Goal: Entertainment & Leisure: Consume media (video, audio)

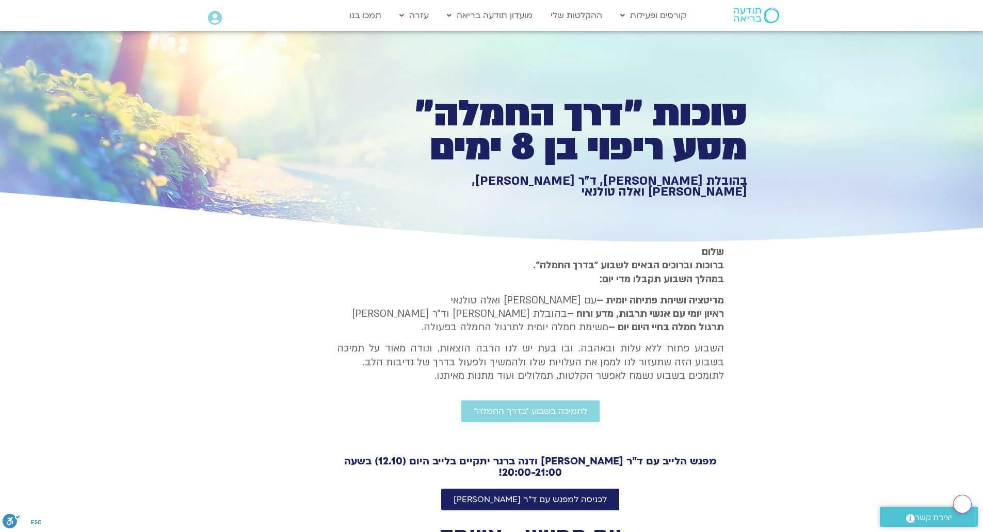
scroll to position [141, 0]
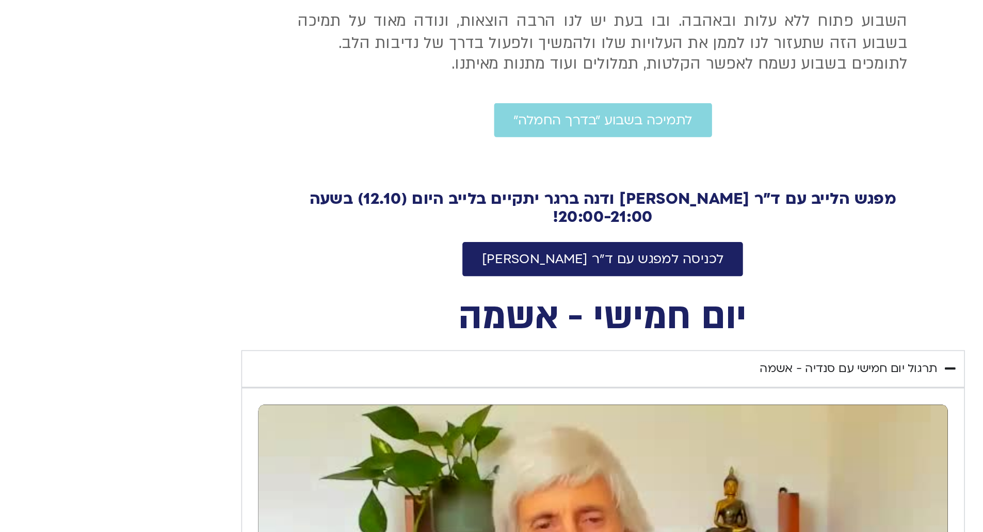
type input "851.4"
type input "1640.5"
type input "851.4"
type input "1640.5"
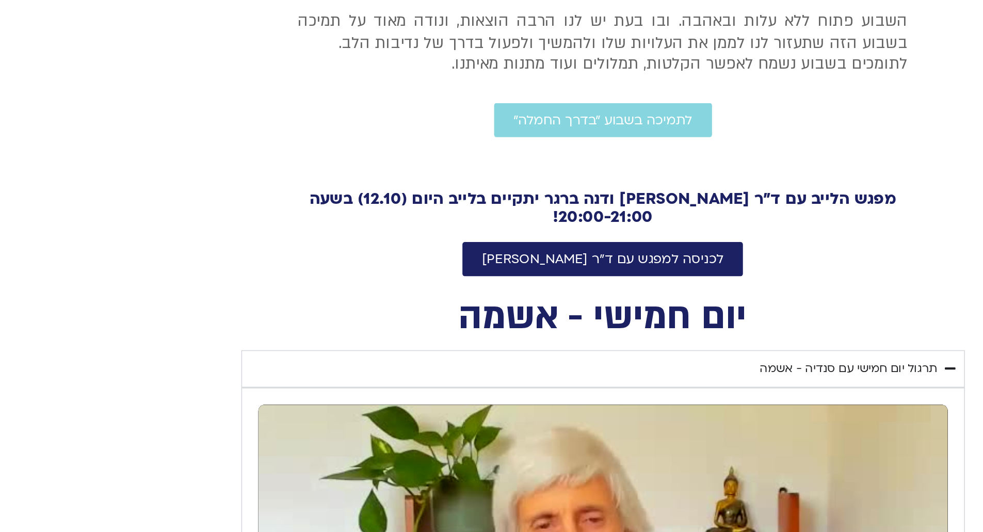
type input "851.4"
type input "1640.5"
type input "851.4"
type input "1640.5"
type input "851.4"
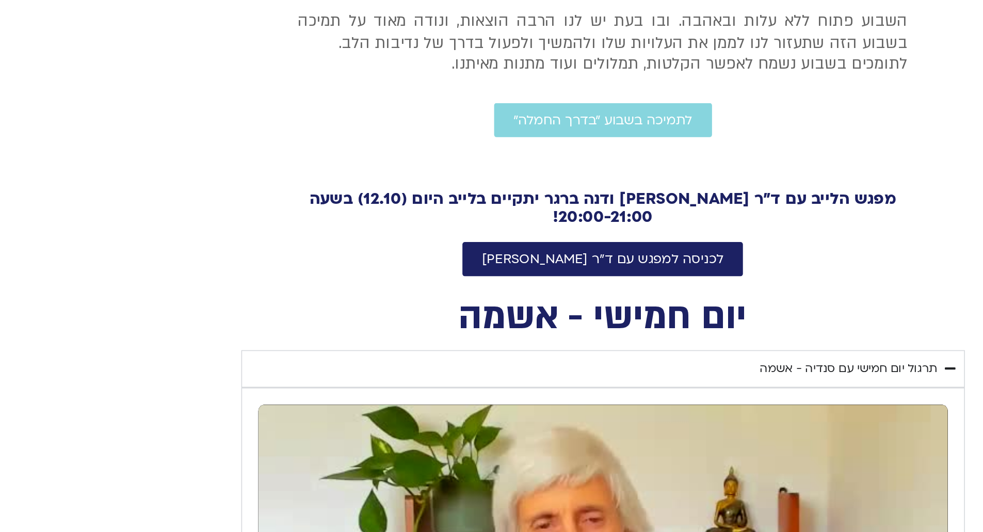
type input "1640.5"
type input "851.4"
type input "1640.5"
type input "851.4"
type input "1640.5"
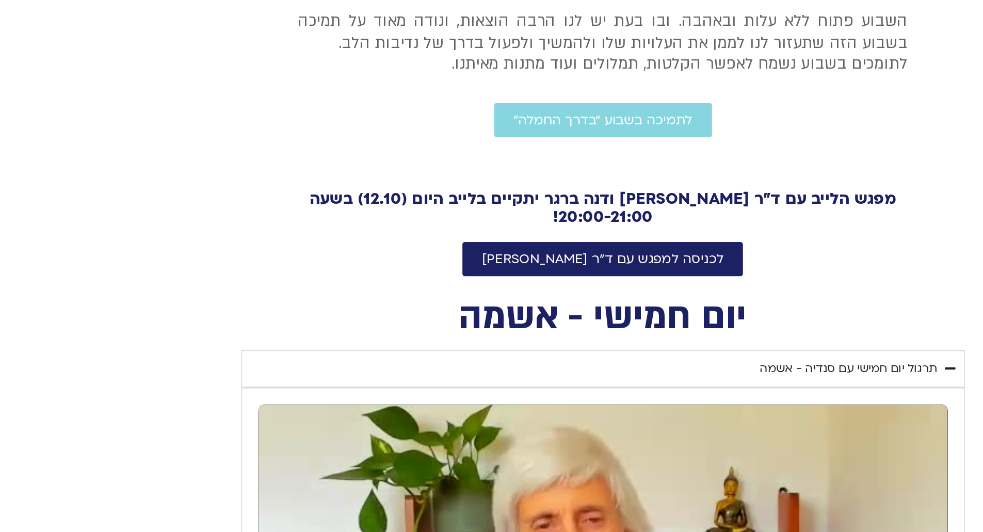
type input "851.4"
type input "1640.5"
type input "851.4"
type input "1640.5"
type input "851.4"
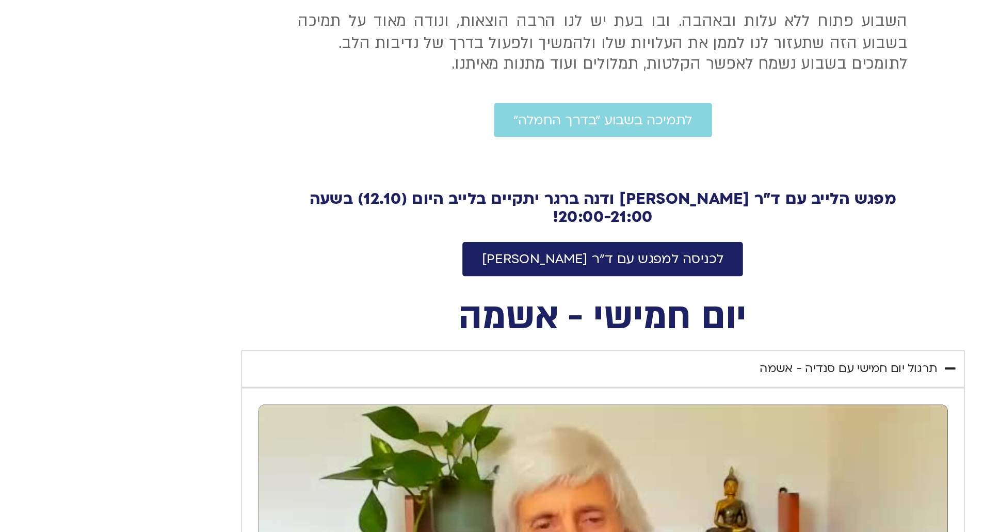
type input "1640.5"
type input "851.4"
type input "1640.5"
type input "851.4"
type input "1640.5"
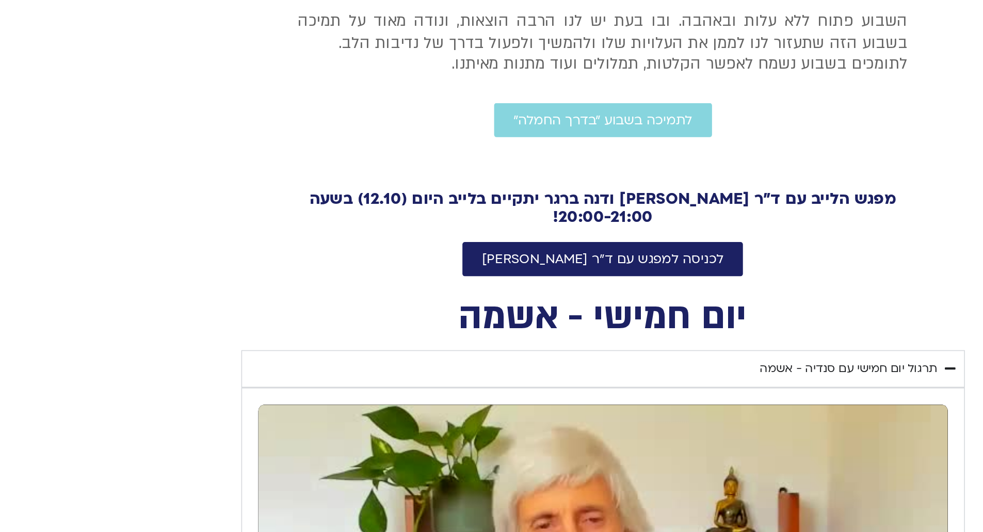
type input "851.4"
type input "1640.5"
type input "851.4"
type input "1640.5"
type input "851.4"
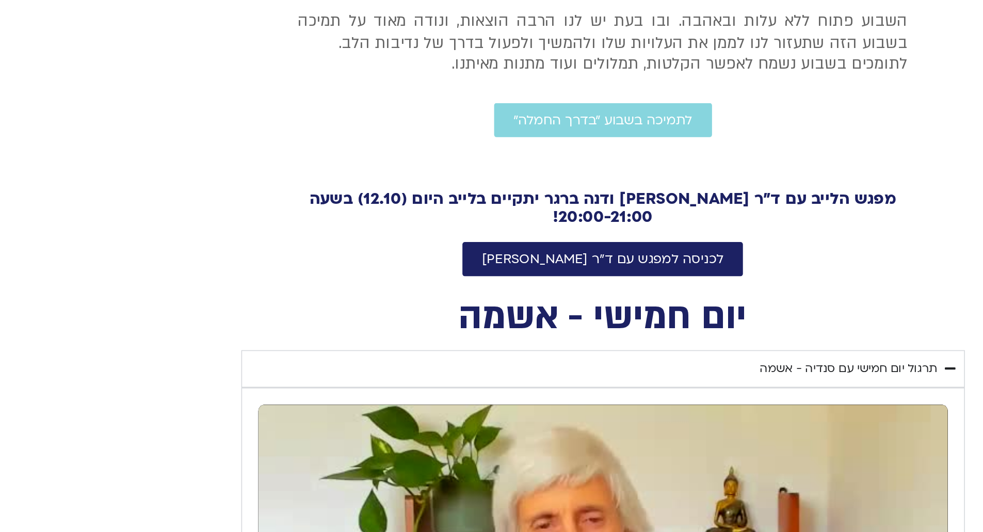
type input "1640.5"
type input "851.4"
type input "1640.5"
type input "851.4"
type input "1640.5"
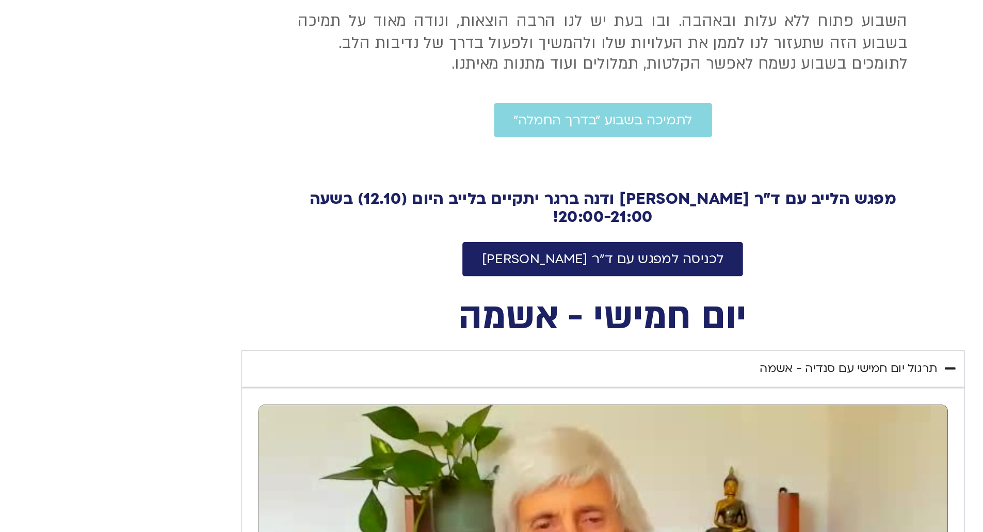
type input "851.4"
type input "1640.5"
type input "851.4"
type input "1640.5"
type input "851.4"
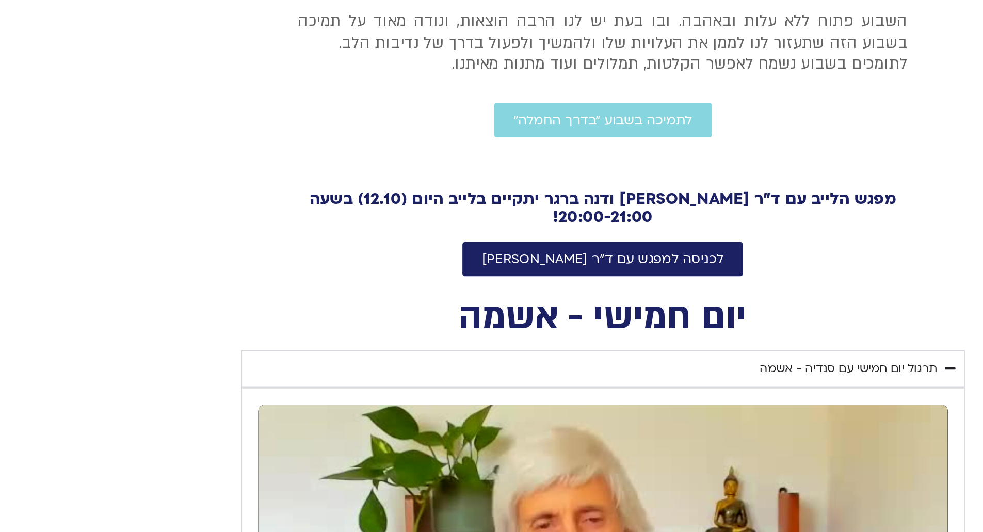
type input "1640.5"
type input "851.4"
type input "1640.5"
type input "851.4"
type input "1640.5"
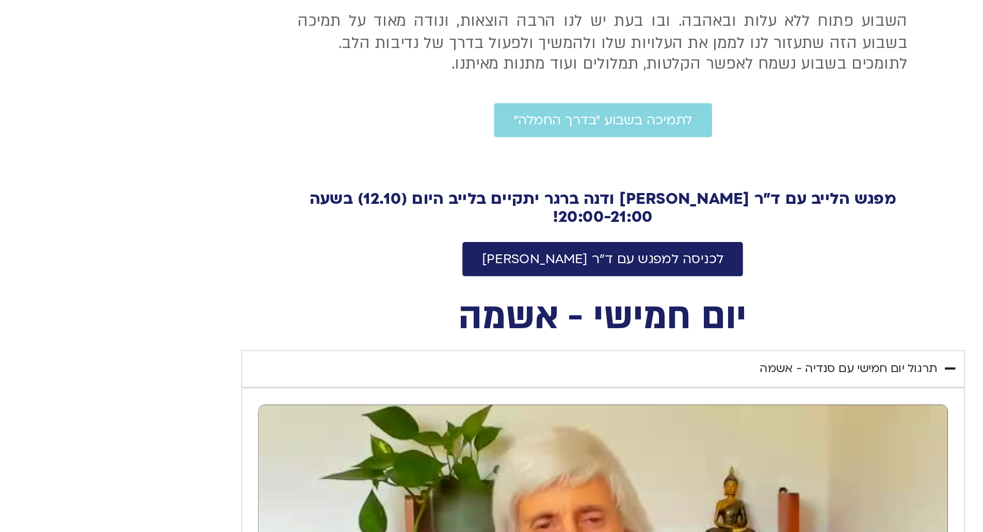
type input "851.4"
type input "1640.5"
type input "851.4"
type input "1640.5"
type input "851.4"
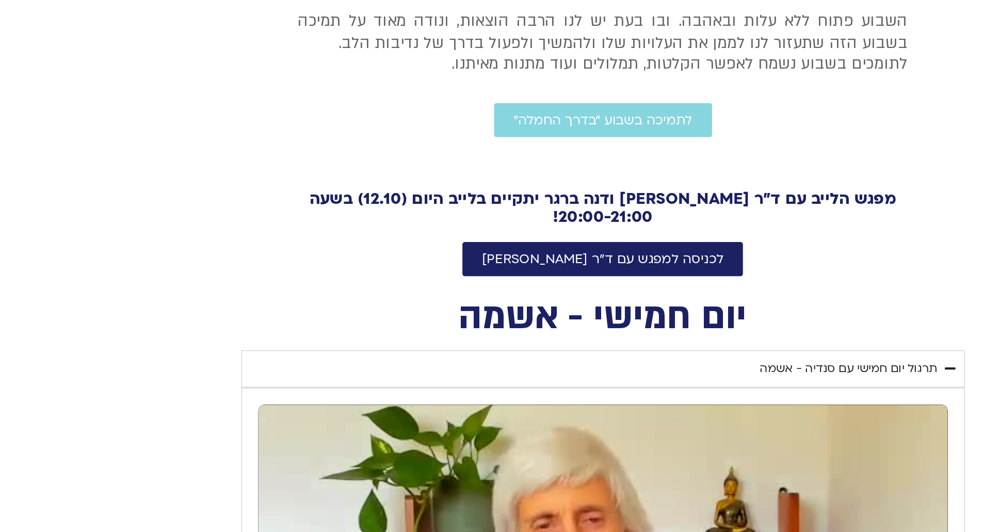
type input "1640.5"
type input "851.4"
type input "1640.5"
type input "851.4"
type input "1640.5"
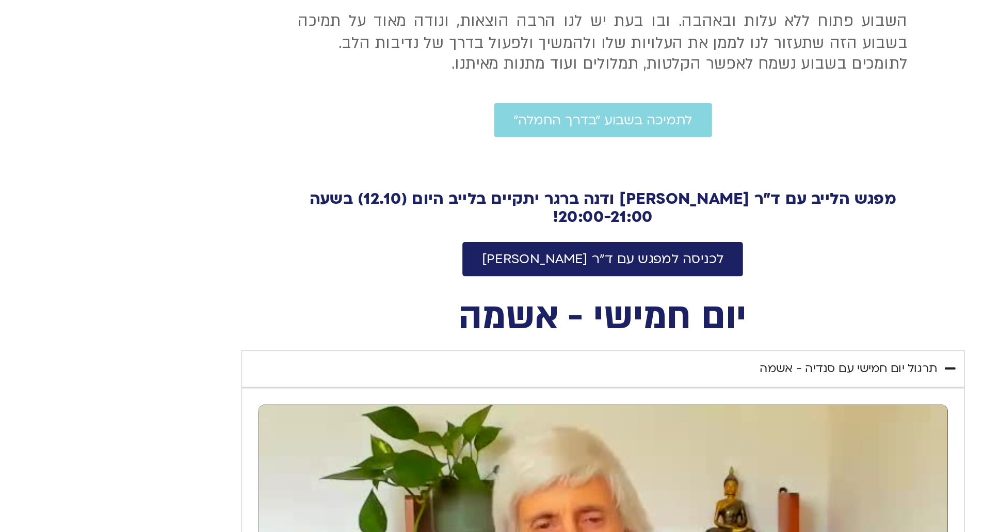
type input "851.4"
type input "1640.5"
type input "851.4"
type input "1640.5"
type input "851.4"
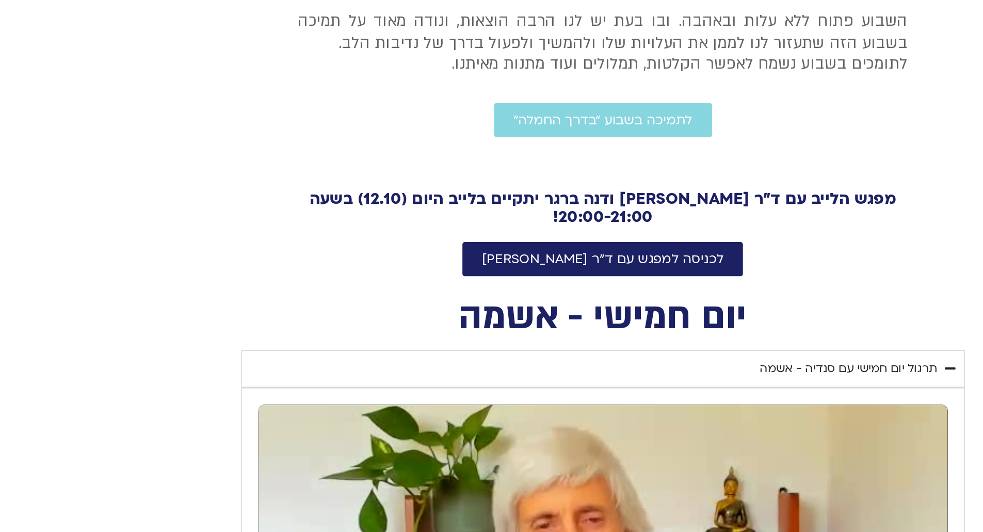
type input "1640.5"
type input "851.4"
type input "1640.5"
type input "851.4"
type input "1640.5"
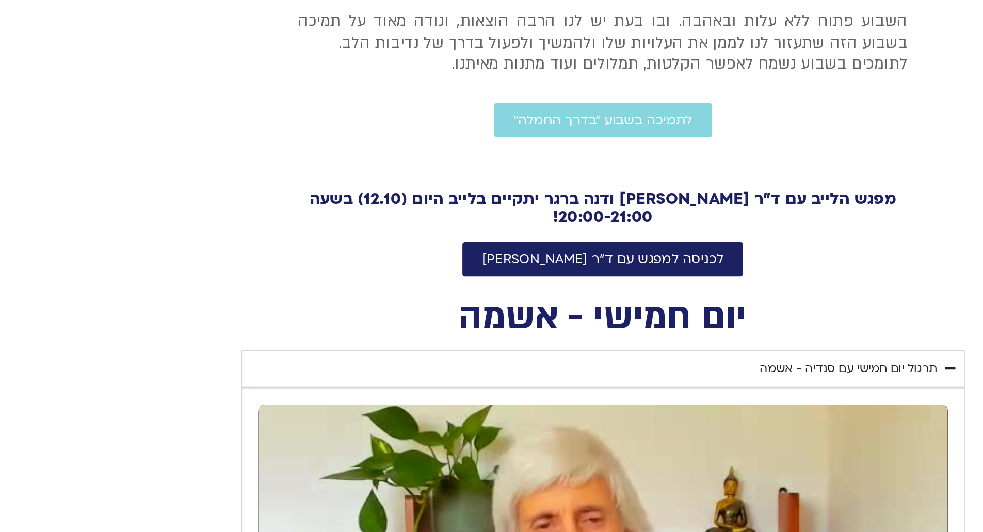
type input "851.4"
type input "1640.5"
type input "851.4"
type input "1640.5"
type input "851.4"
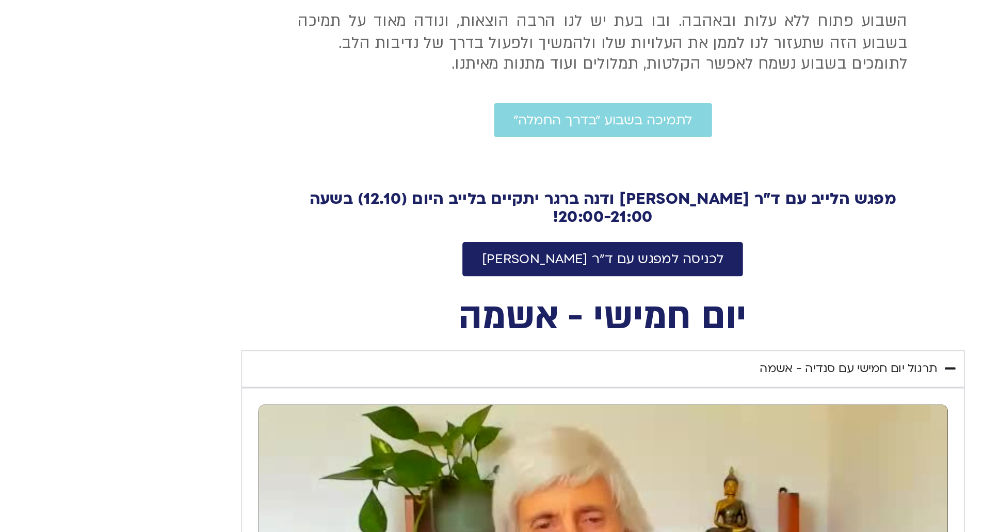
type input "1640.5"
type input "851.4"
type input "1640.5"
type input "851.4"
type input "1640.5"
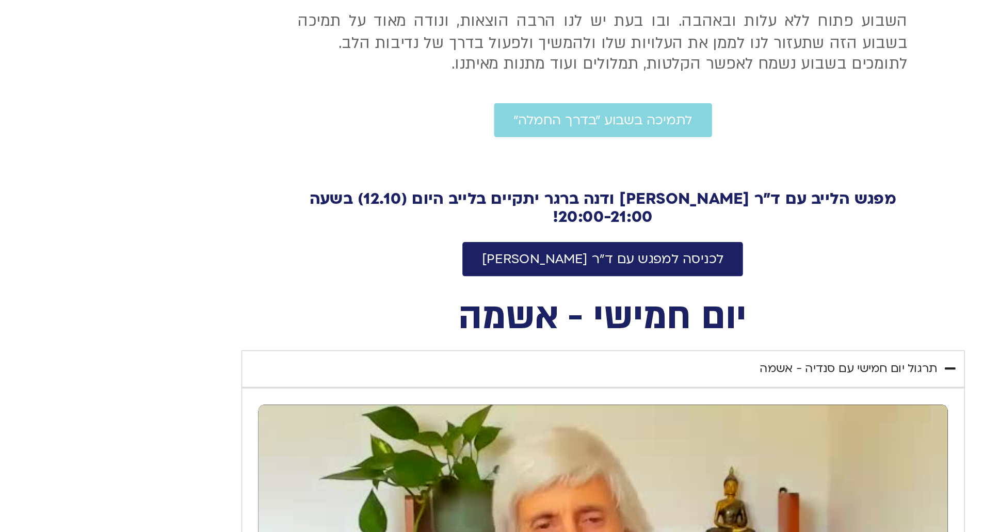
type input "851.4"
type input "1640.5"
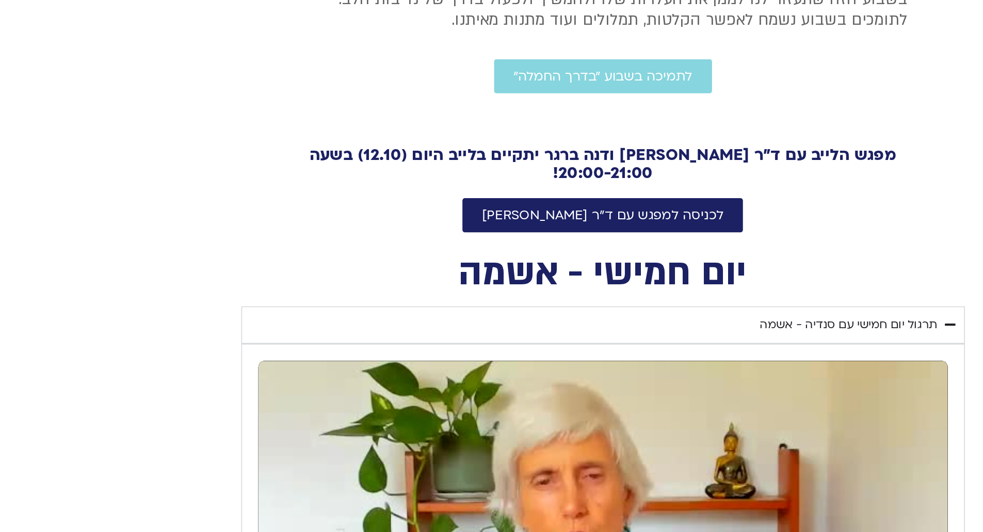
type input "851.4"
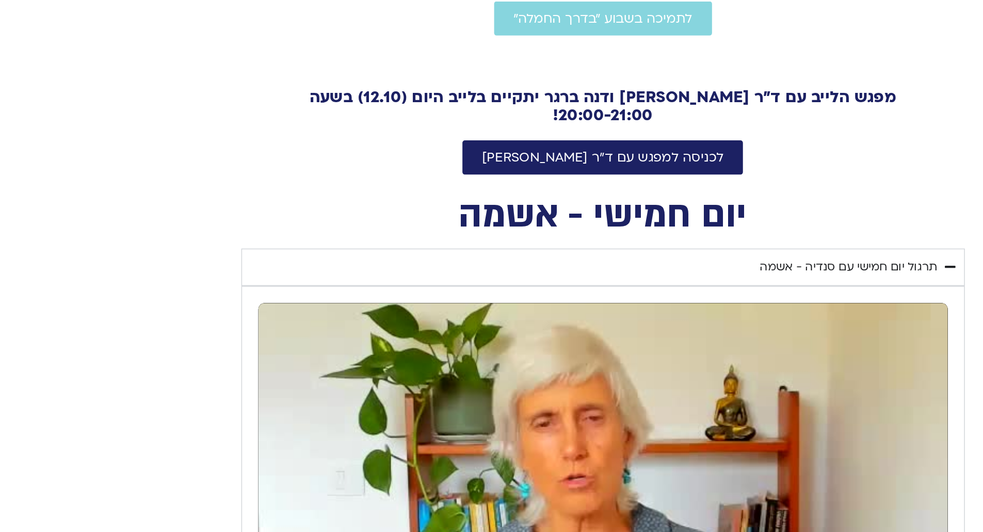
type input "1640.5"
type input "851.4"
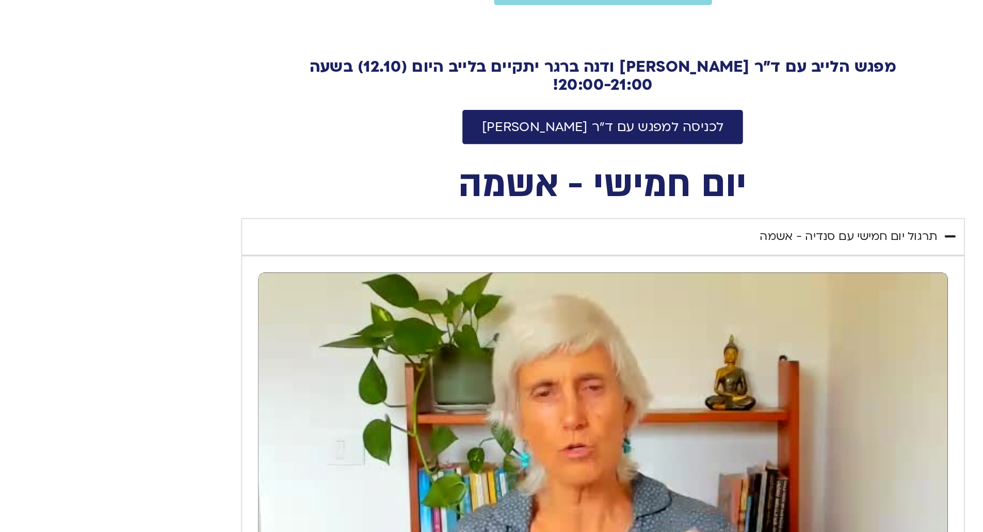
type input "1640.5"
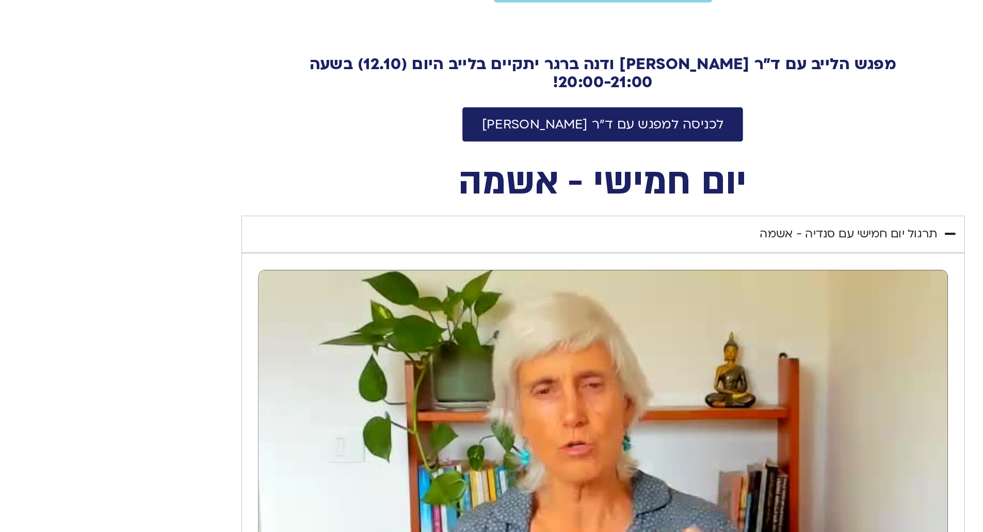
type input "851.4"
type input "1640.5"
type input "851.4"
type input "1640.5"
type input "851.4"
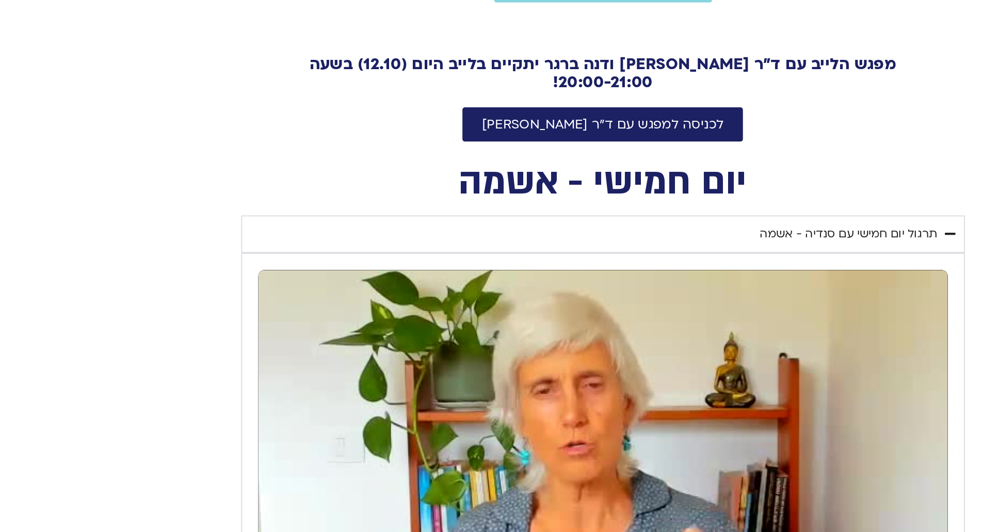
type input "1640.5"
type input "851.4"
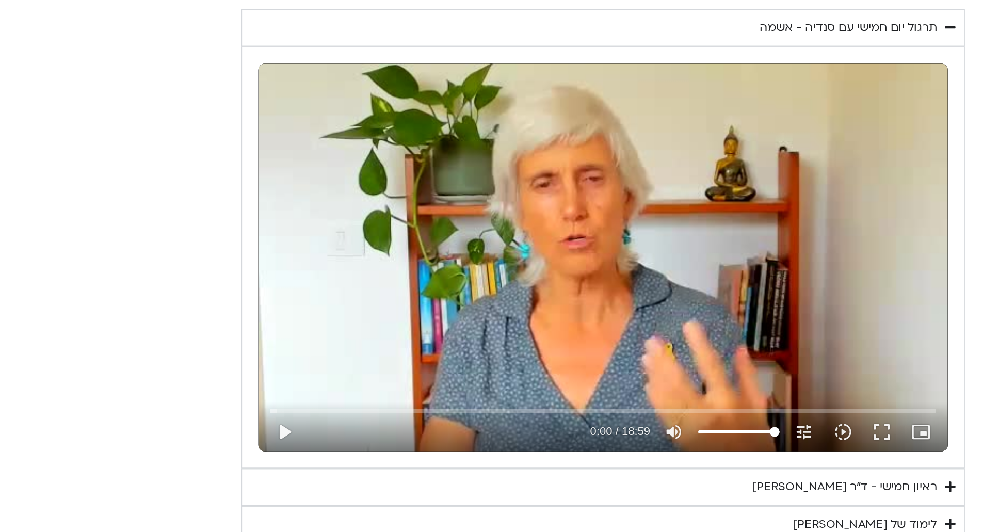
type input "1640.5"
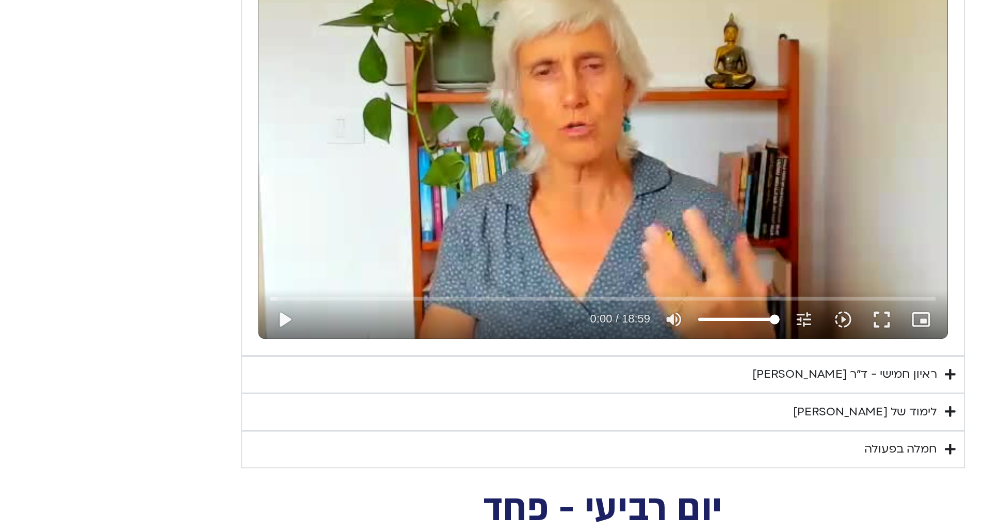
type input "851.4"
type input "1640.5"
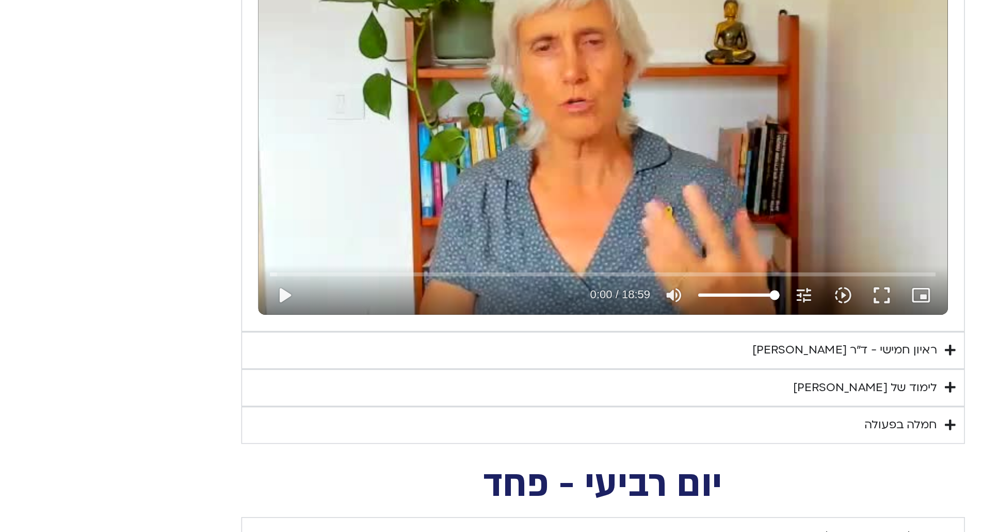
type input "851.4"
type input "1640.5"
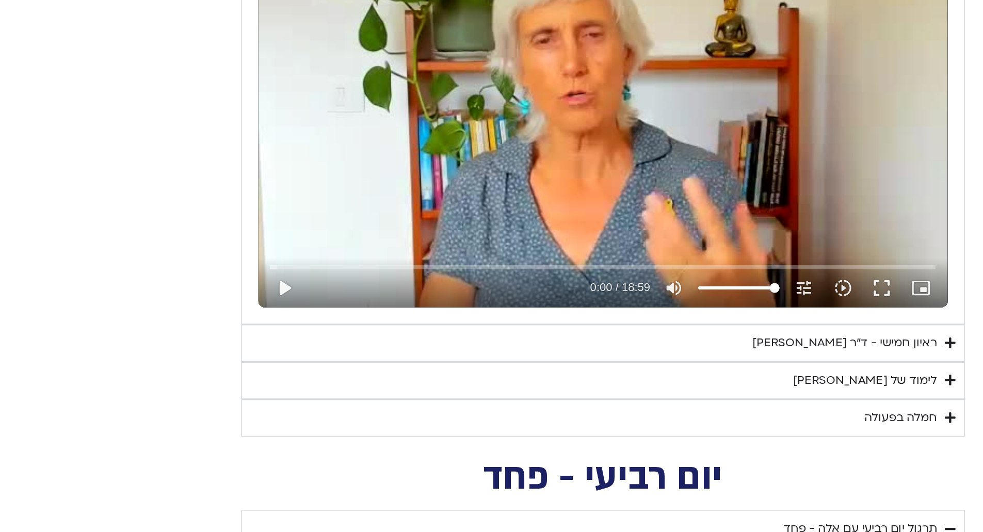
type input "851.4"
type input "1640.5"
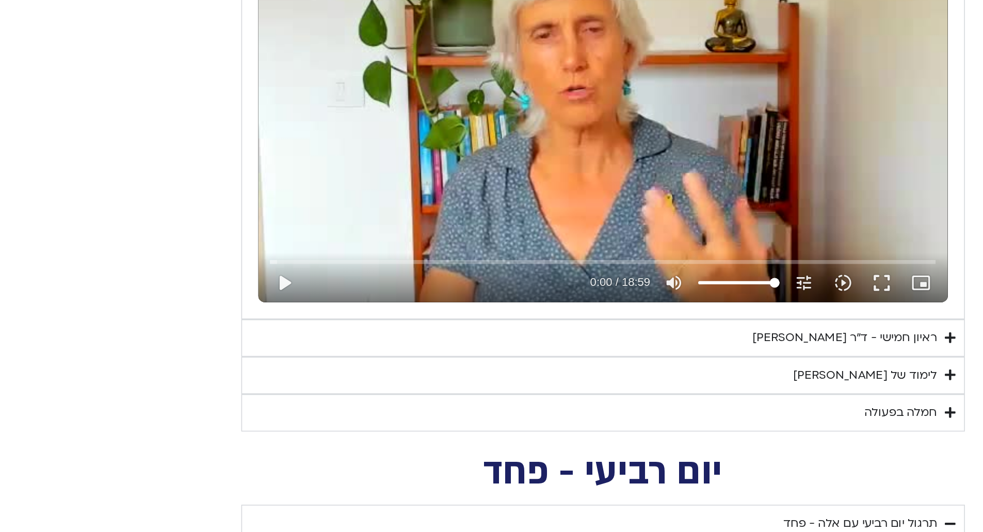
type input "851.4"
type input "1640.5"
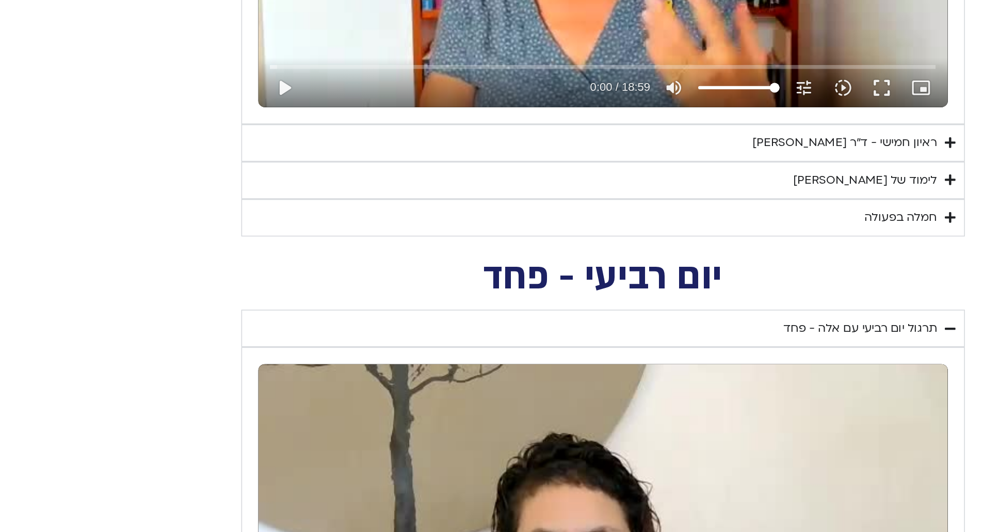
type input "851.4"
type input "1640.5"
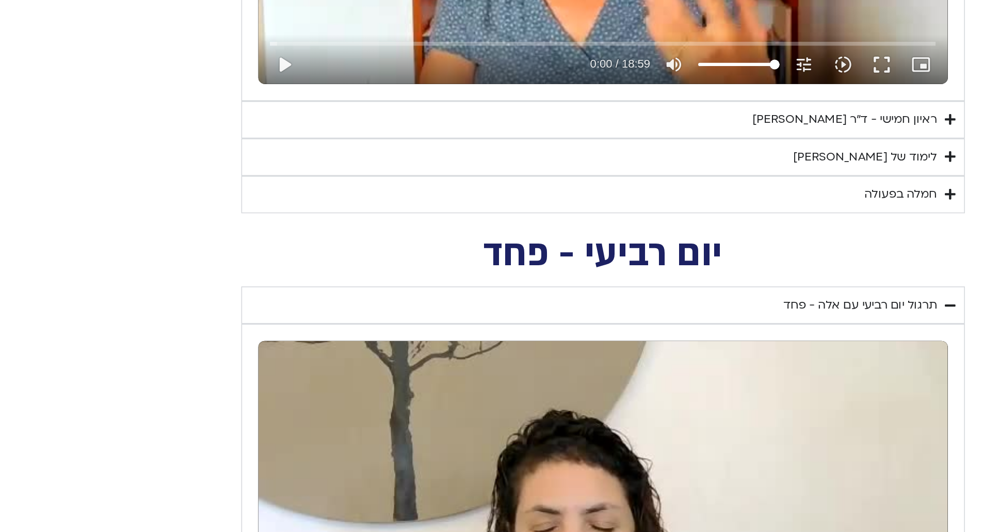
type input "851.4"
type input "1640.5"
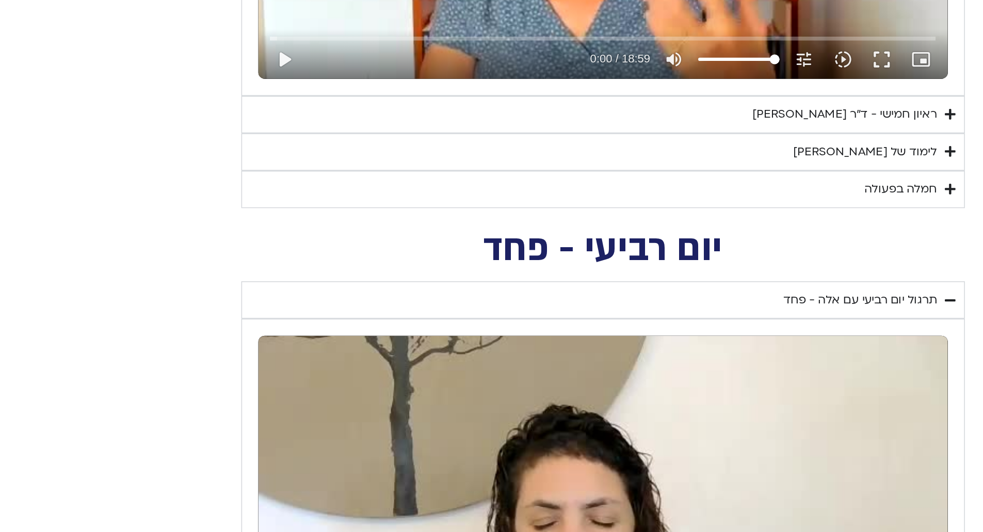
type input "851.4"
type input "1640.5"
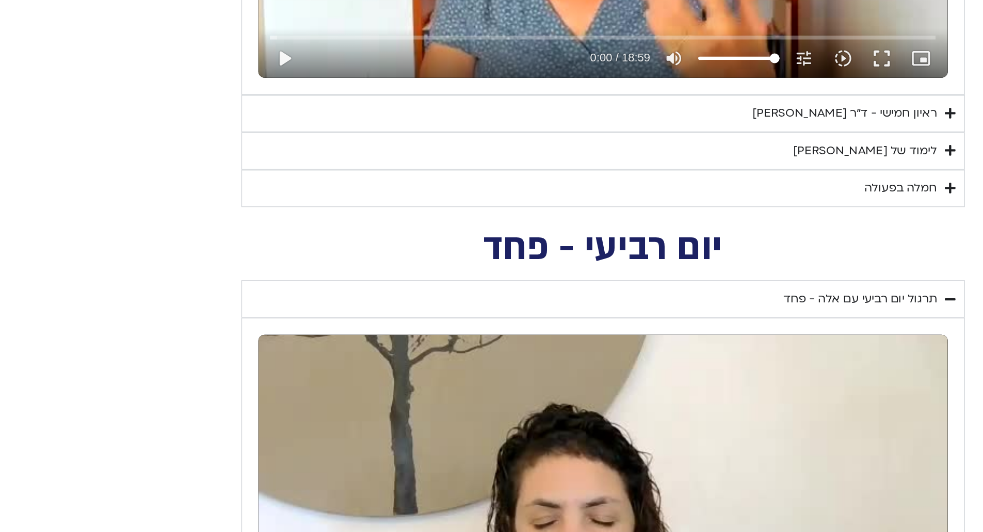
type input "851.4"
type input "1640.5"
type input "851.4"
type input "1640.5"
type input "851.4"
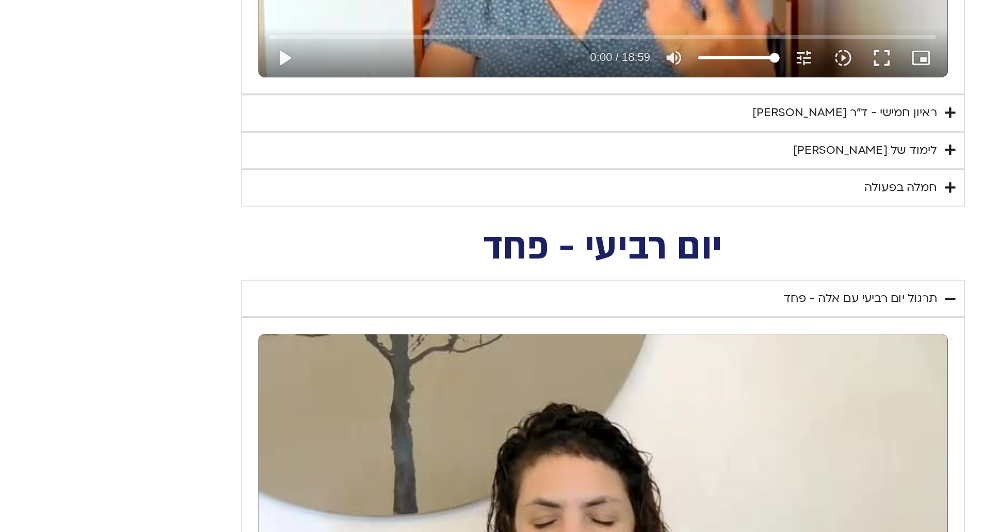
type input "1640.5"
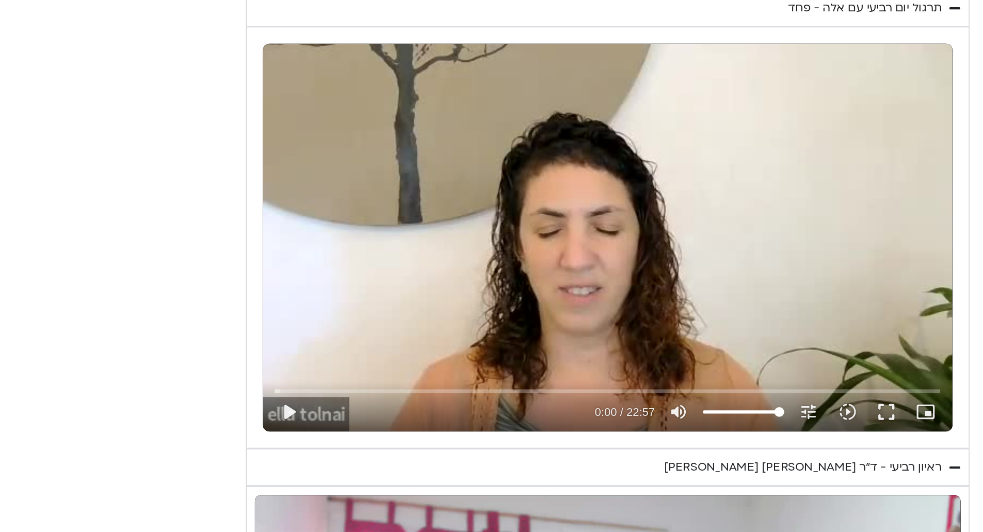
type input "851.4"
type input "1640.5"
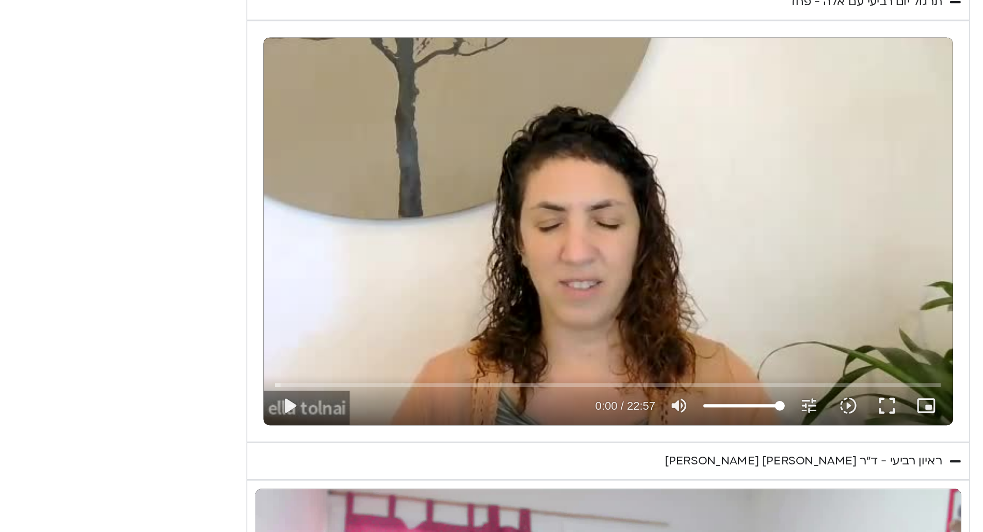
type input "851.4"
type input "1640.5"
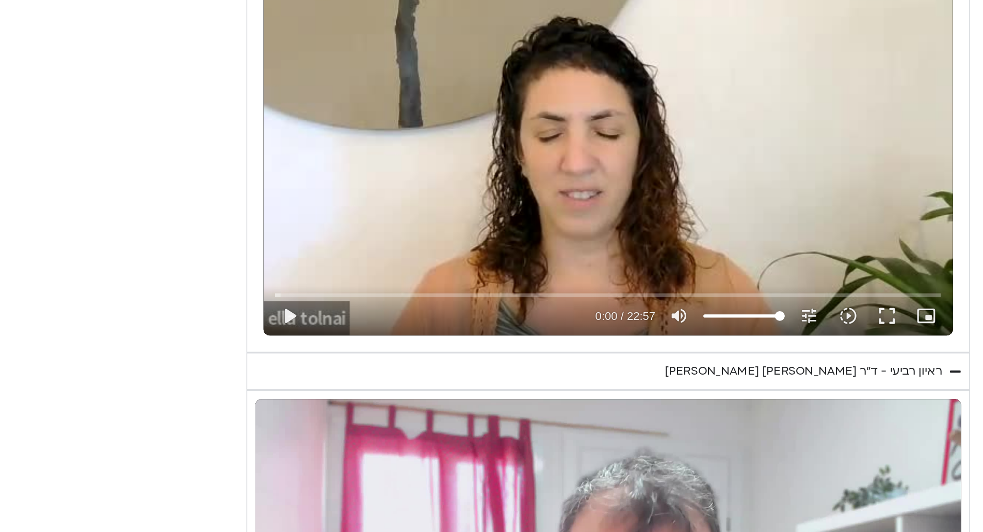
type input "851.4"
type input "1640.5"
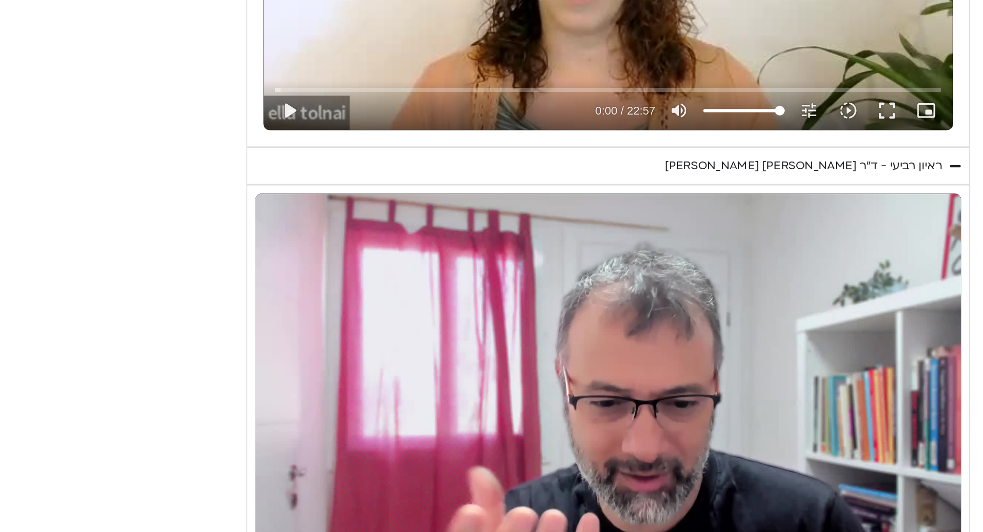
type input "851.4"
type input "1640.5"
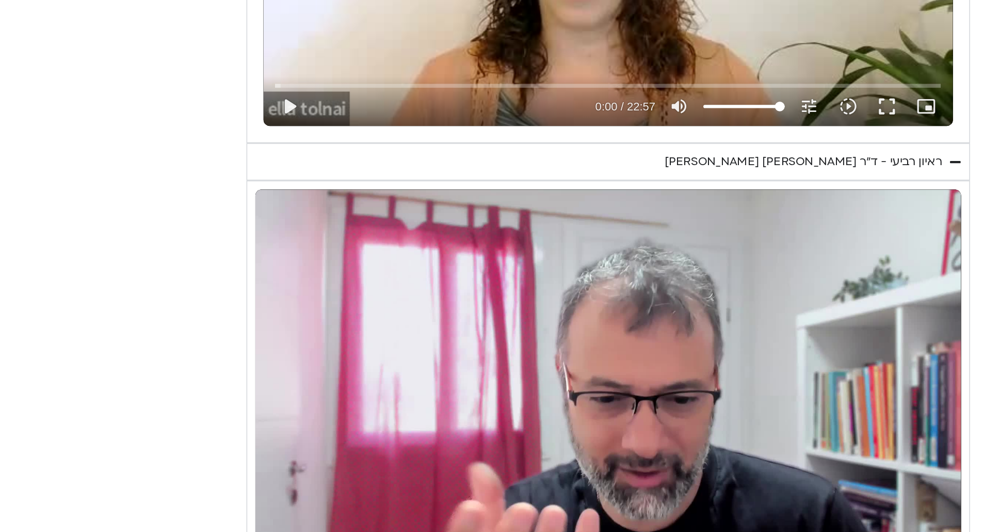
type input "851.4"
type input "1640.5"
type input "851.4"
type input "1640.5"
type input "851.4"
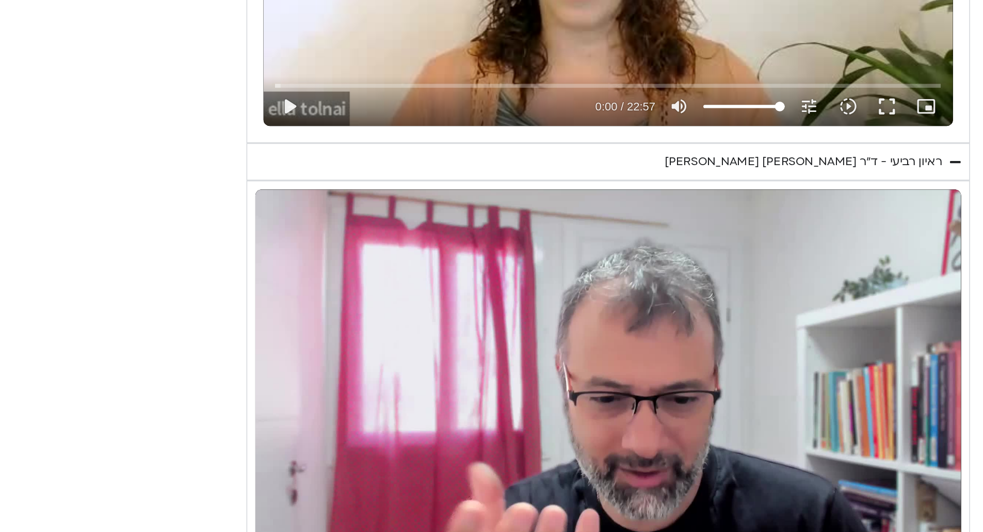
type input "1640.5"
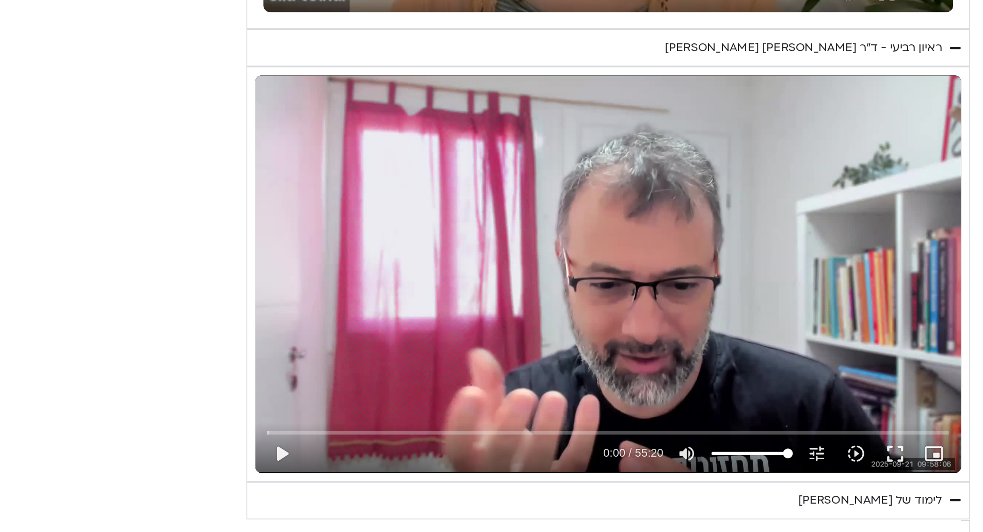
type input "851.4"
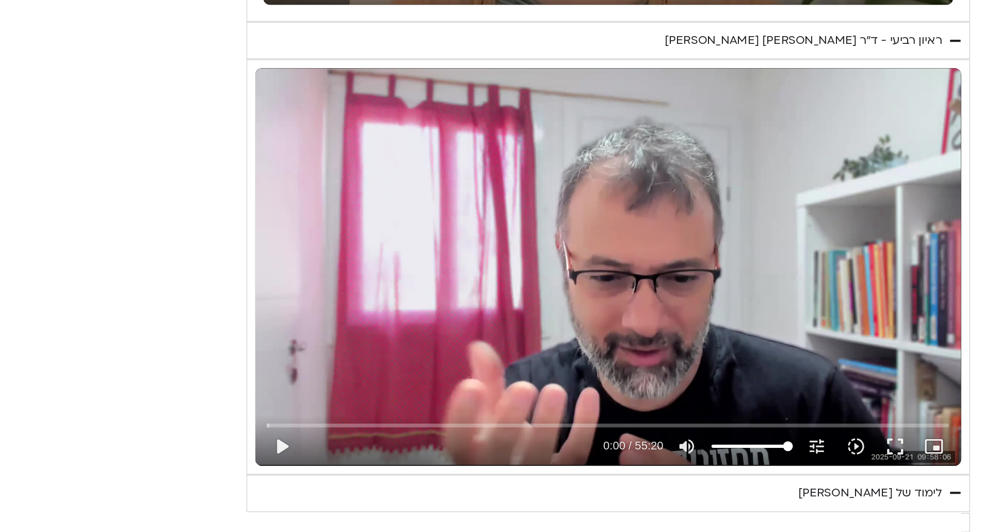
type input "1640.5"
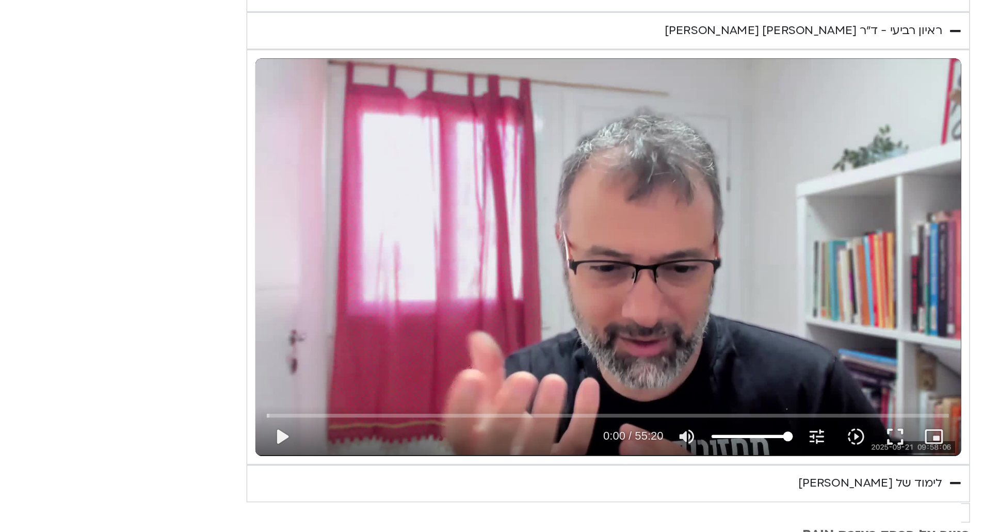
type input "851.4"
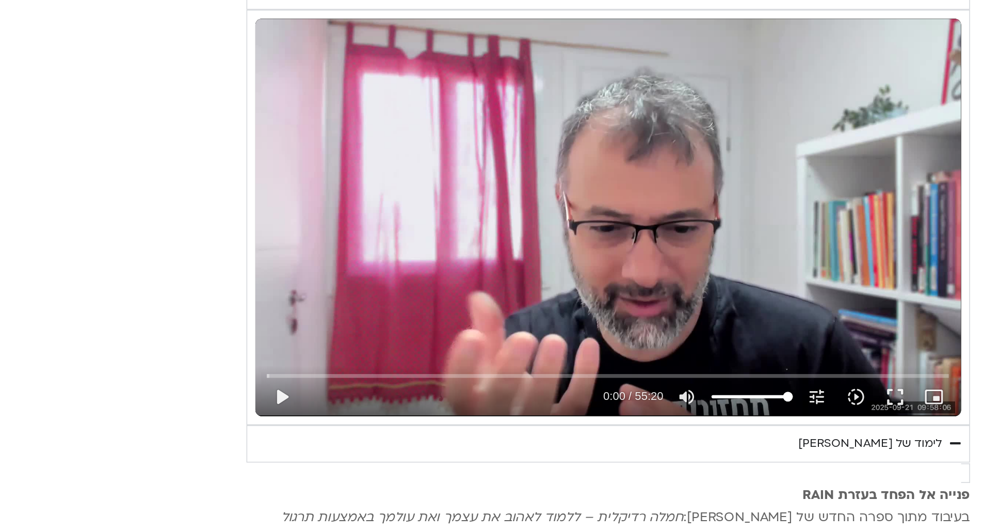
type input "1640.5"
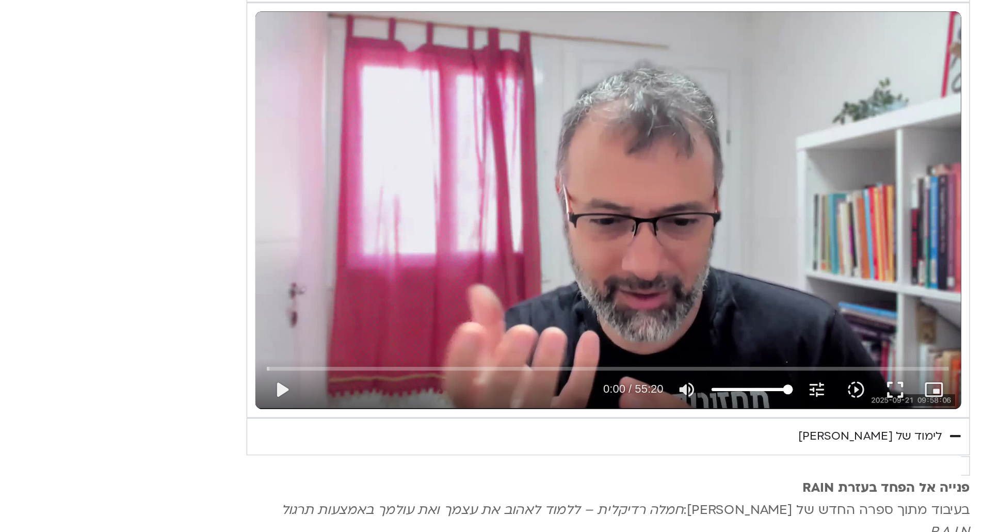
type input "851.4"
type input "1640.5"
type input "851.4"
type input "1640.5"
type input "851.4"
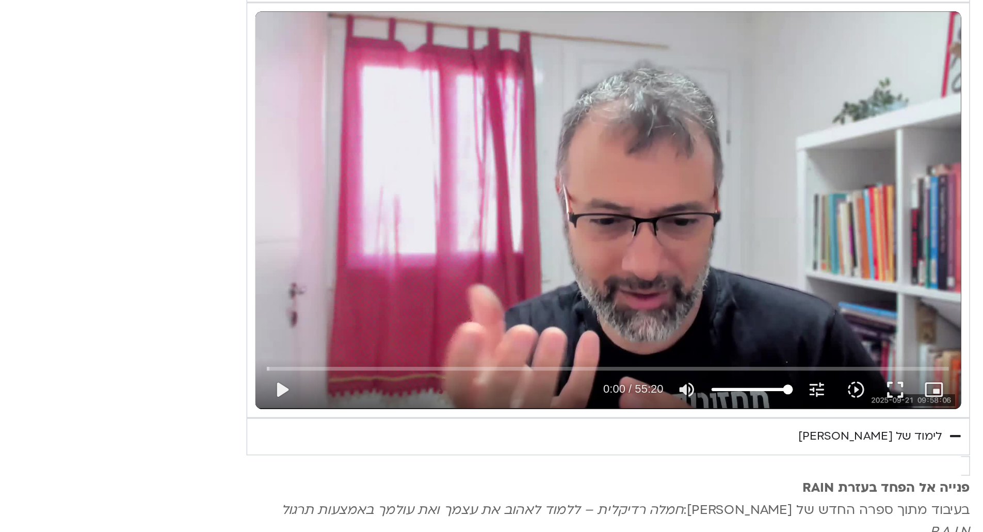
type input "1640.5"
type input "851.4"
type input "1640.5"
type input "851.4"
type input "1640.5"
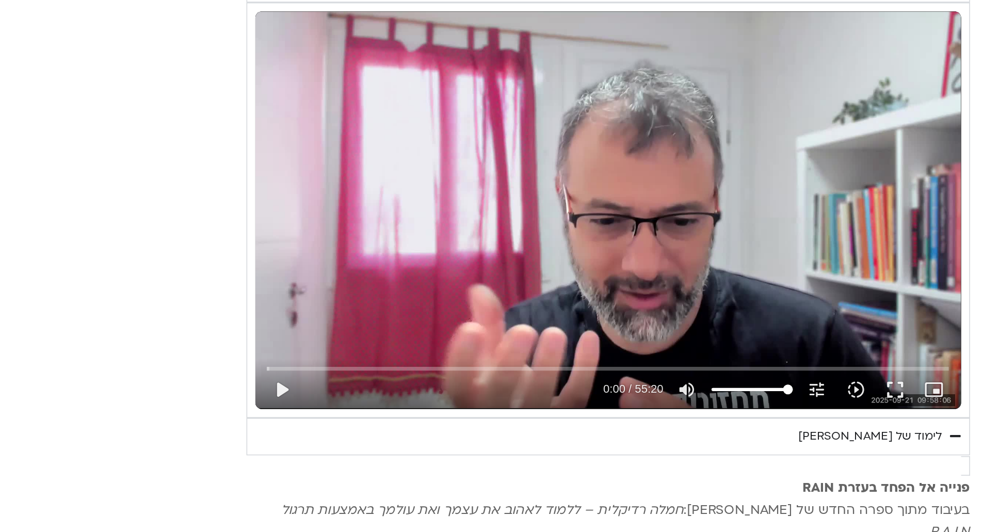
type input "851.4"
type input "1640.5"
type input "851.4"
type input "1640.5"
type input "851.4"
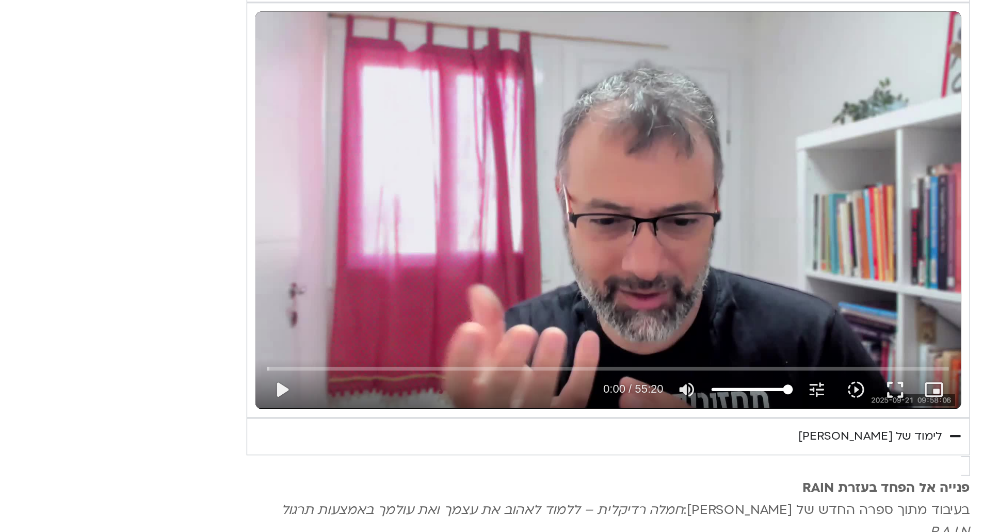
type input "1640.5"
type input "851.4"
type input "1640.5"
type input "851.4"
type input "1640.5"
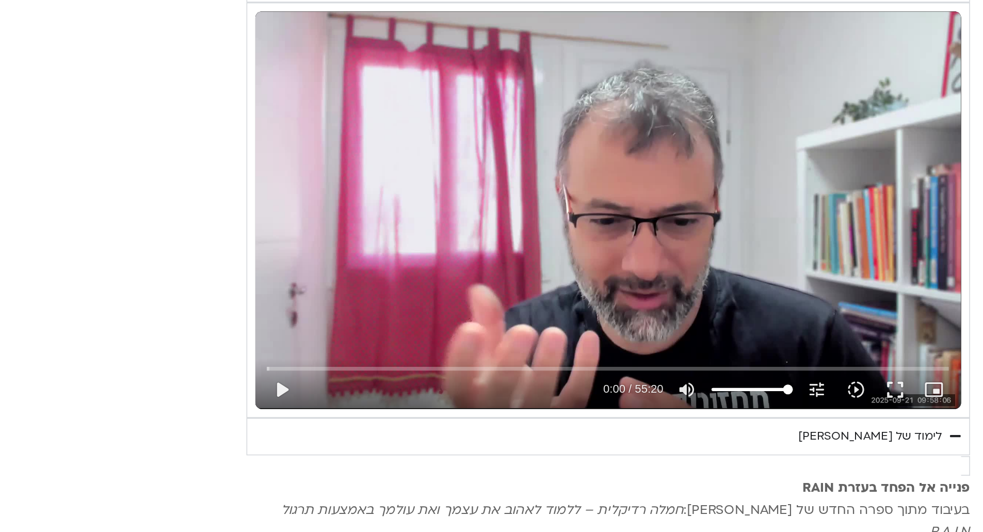
type input "851.4"
type input "1640.5"
type input "851.4"
type input "1640.5"
type input "851.4"
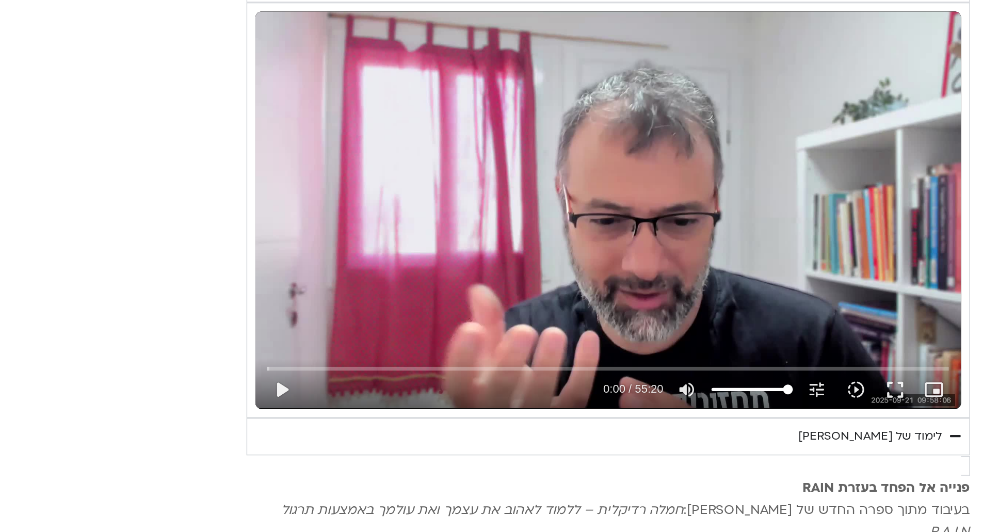
type input "1640.5"
type input "851.4"
type input "1640.5"
type input "851.4"
type input "1640.5"
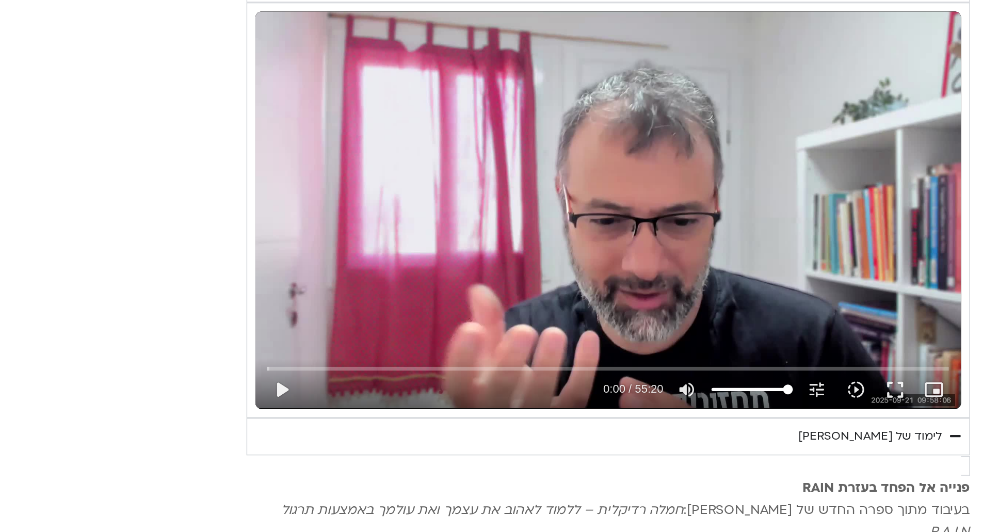
type input "851.4"
type input "1640.5"
type input "851.4"
type input "1640.5"
type input "851.4"
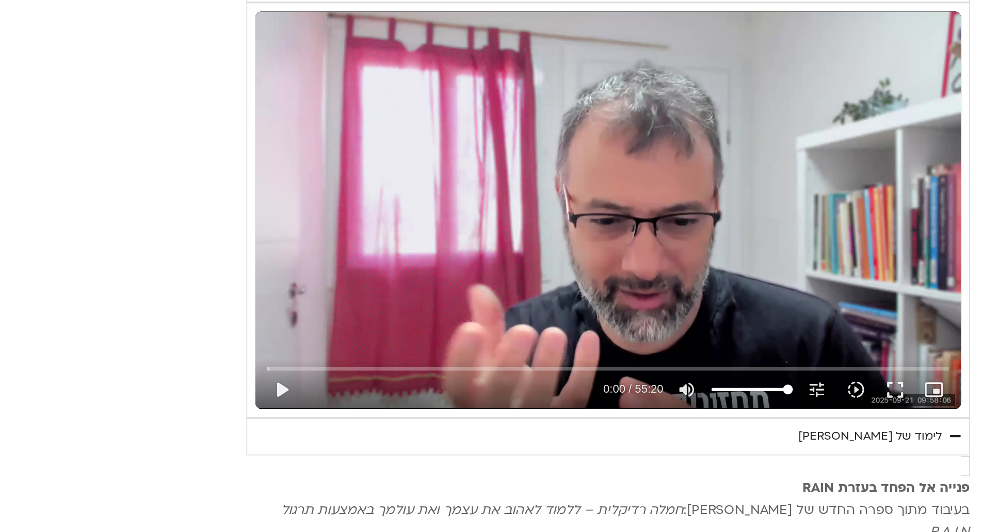
type input "1640.5"
type input "851.4"
type input "1640.5"
type input "851.4"
type input "1640.5"
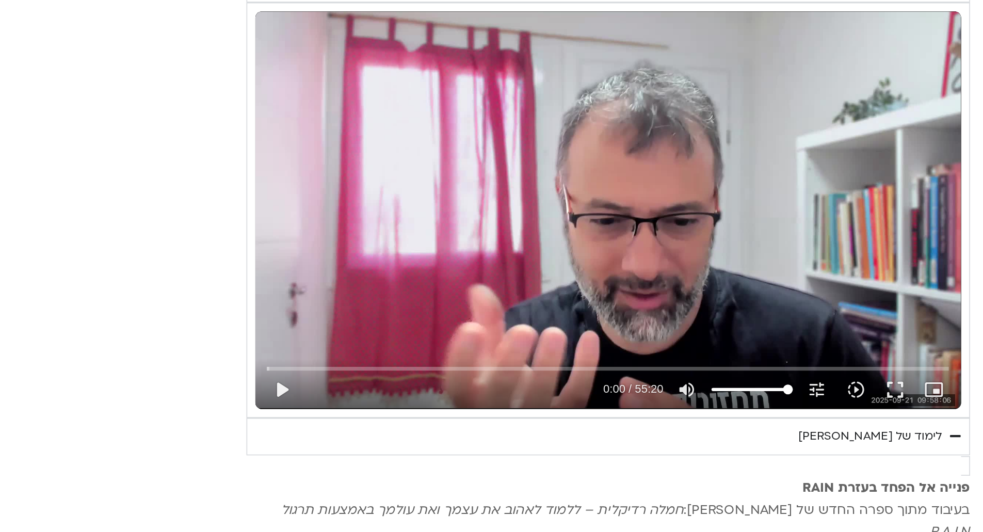
type input "851.4"
type input "1640.5"
type input "851.4"
type input "1640.5"
type input "851.4"
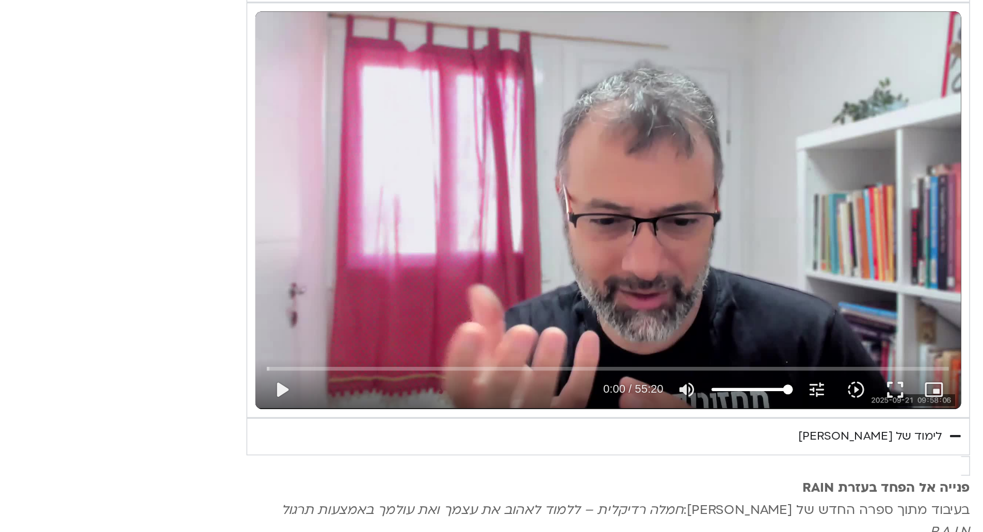
type input "1640.5"
type input "851.4"
type input "1640.5"
type input "851.4"
type input "1640.5"
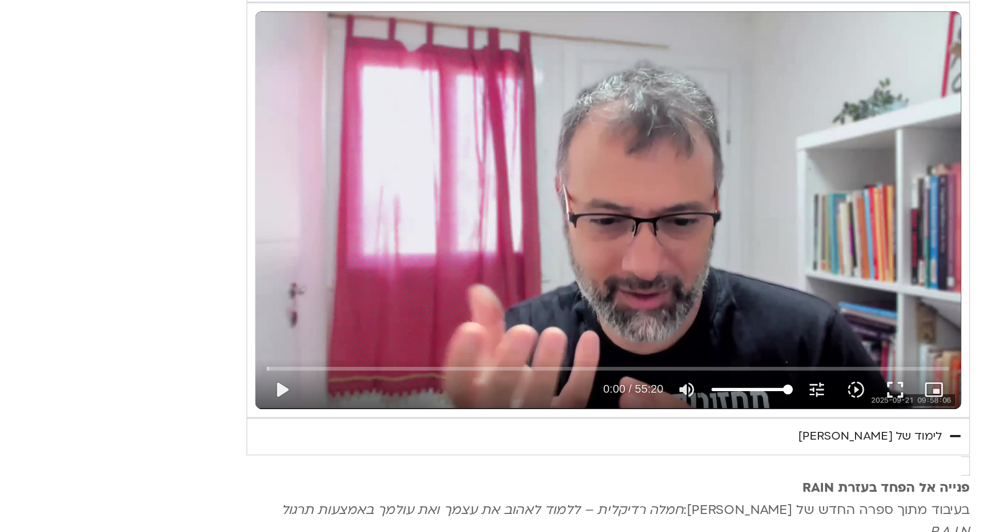
type input "851.4"
type input "1640.5"
type input "851.4"
type input "1640.5"
type input "851.4"
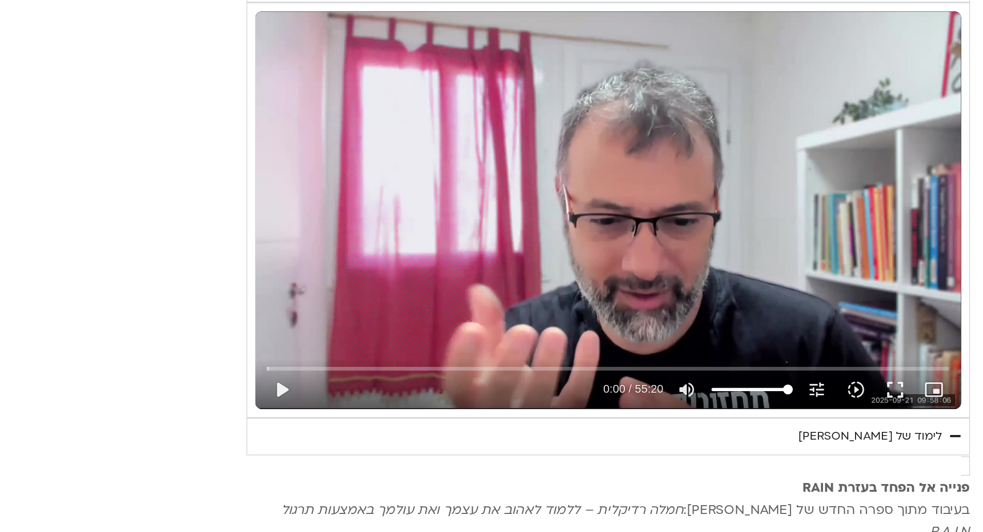
type input "1640.5"
type input "851.4"
type input "1640.5"
type input "851.4"
type input "1640.5"
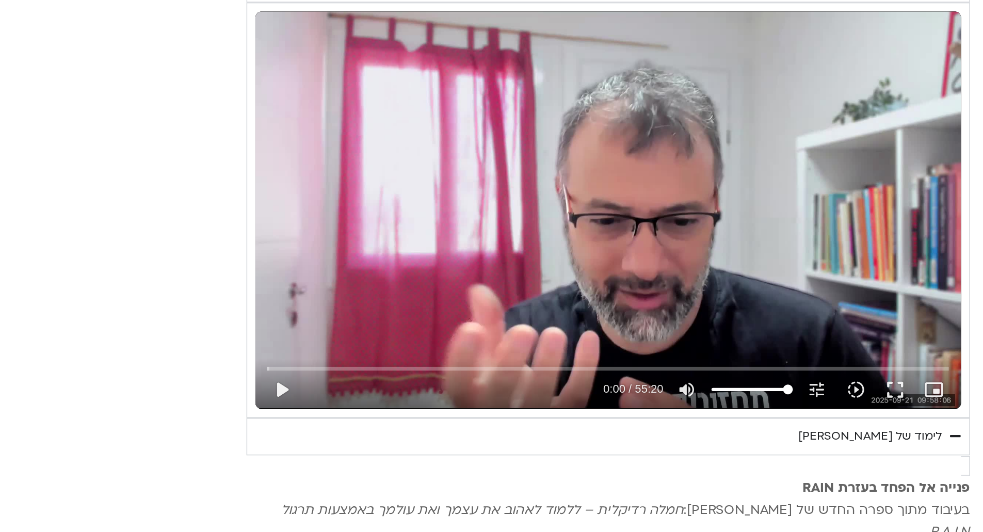
type input "851.4"
type input "1640.5"
type input "851.4"
type input "1640.5"
type input "851.4"
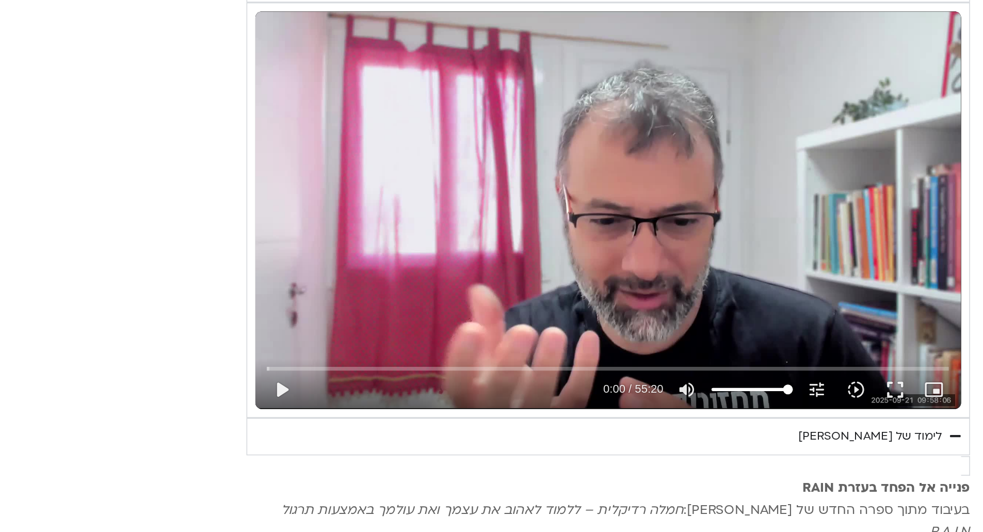
type input "1640.5"
type input "851.4"
type input "1640.5"
type input "851.4"
type input "1640.5"
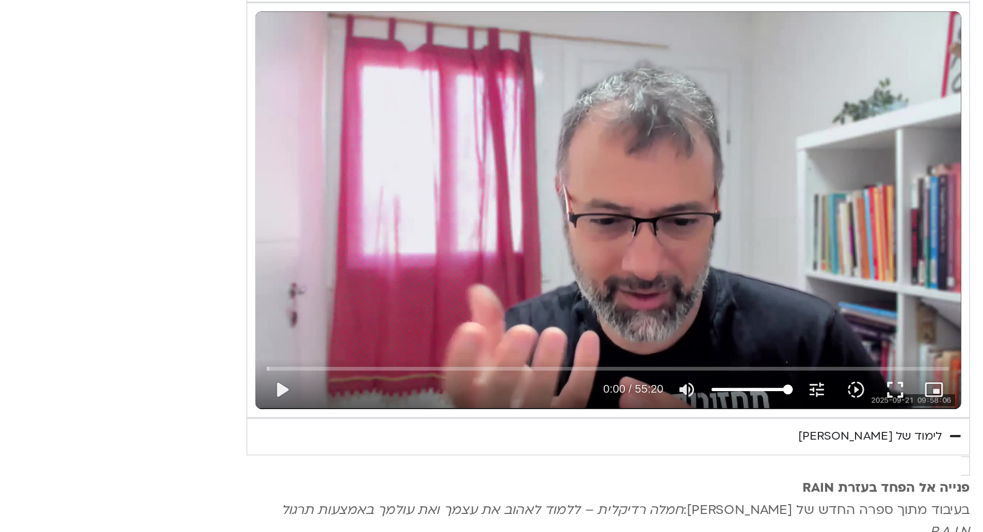
type input "851.4"
type input "1640.5"
type input "851.4"
type input "1640.5"
click at [325, 438] on button "play_arrow" at bounding box center [323, 441] width 25 height 25
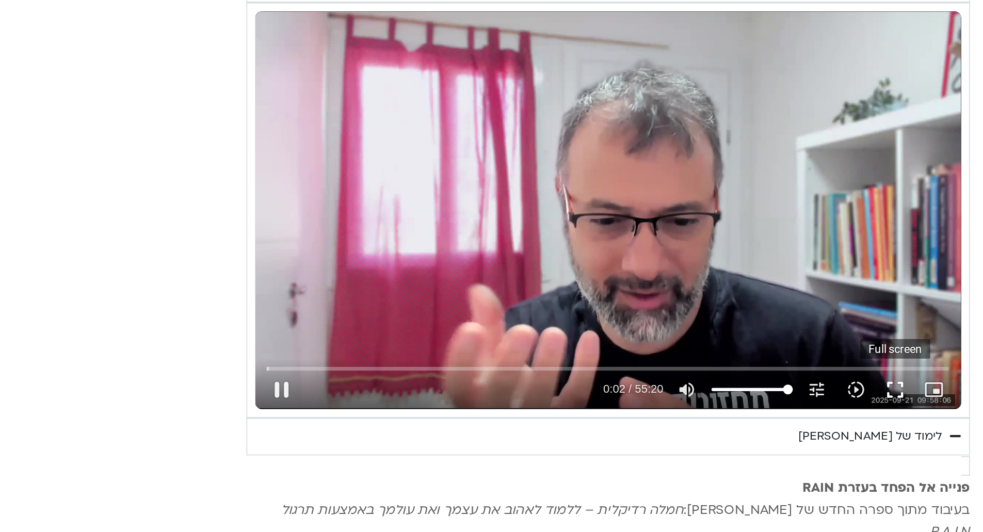
click at [708, 436] on button "fullscreen" at bounding box center [712, 441] width 25 height 25
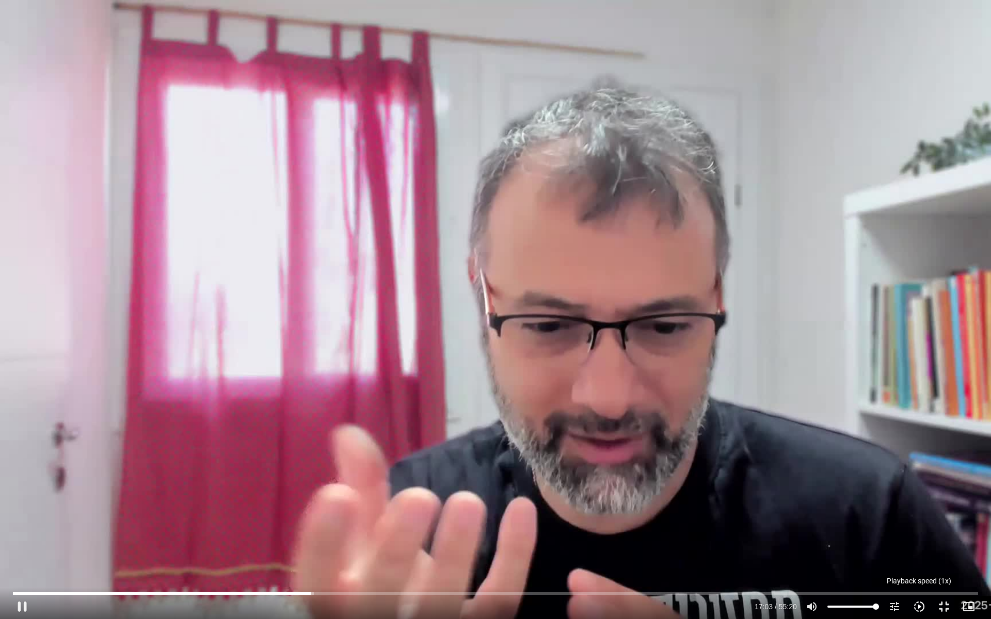
click at [924, 531] on icon "slow_motion_video" at bounding box center [919, 607] width 12 height 12
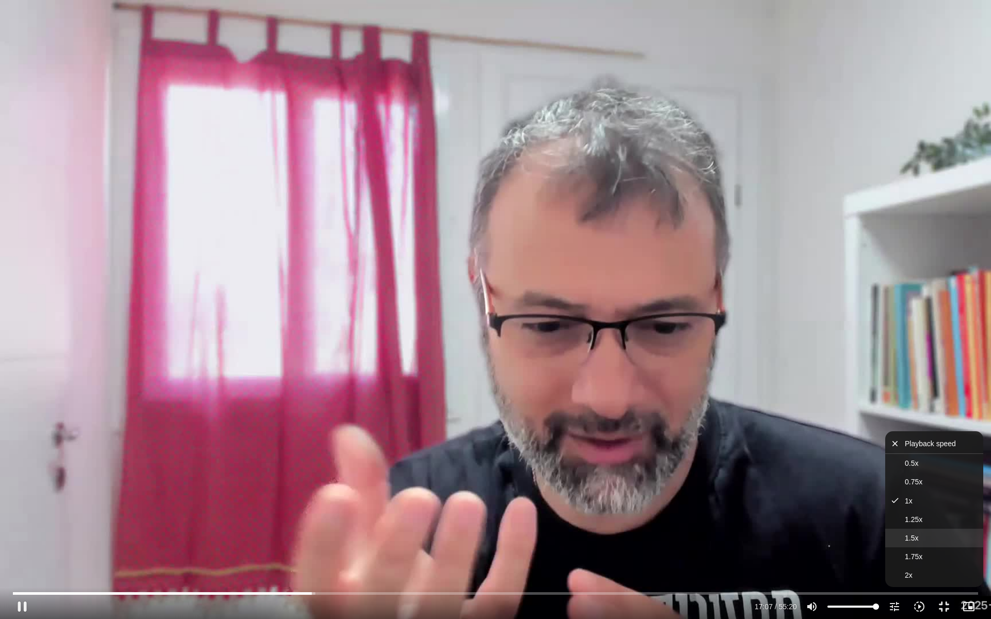
click at [919, 531] on button "1.5x" at bounding box center [934, 538] width 98 height 19
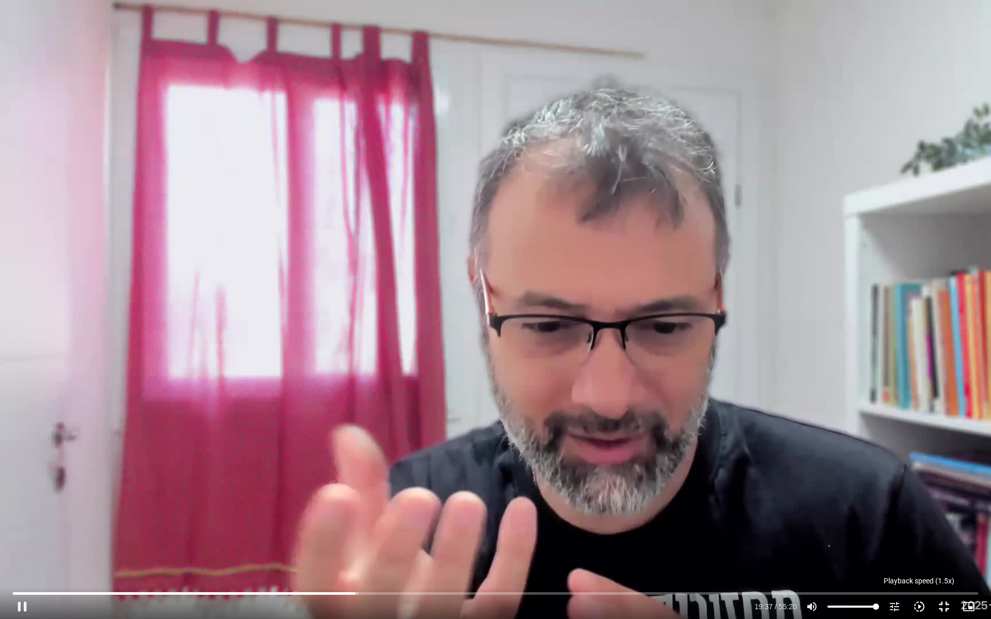
click at [916, 531] on icon "slow_motion_video" at bounding box center [919, 607] width 12 height 12
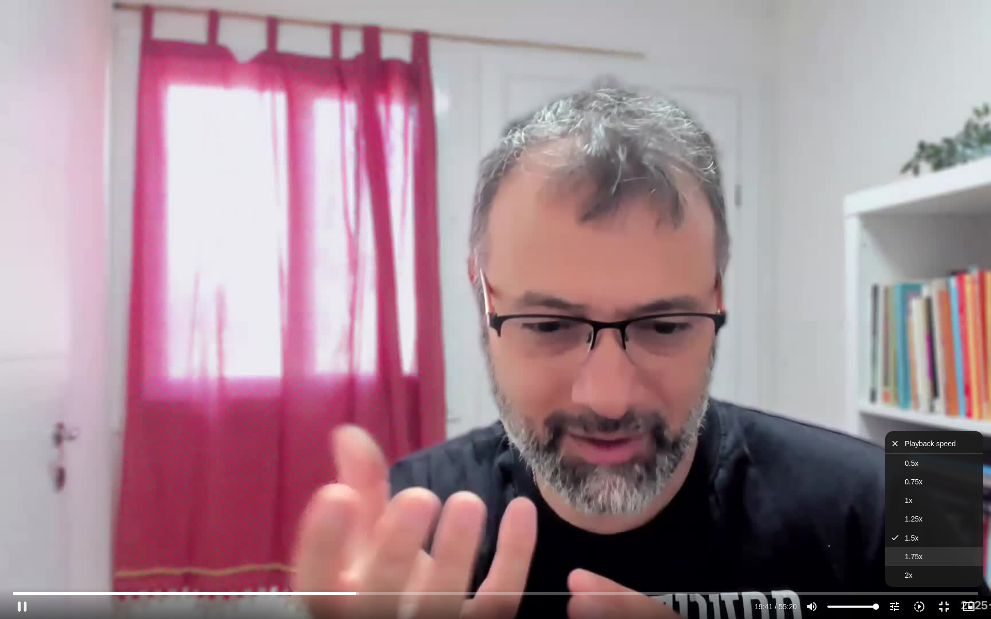
click at [915, 531] on button "1.75x" at bounding box center [934, 556] width 98 height 19
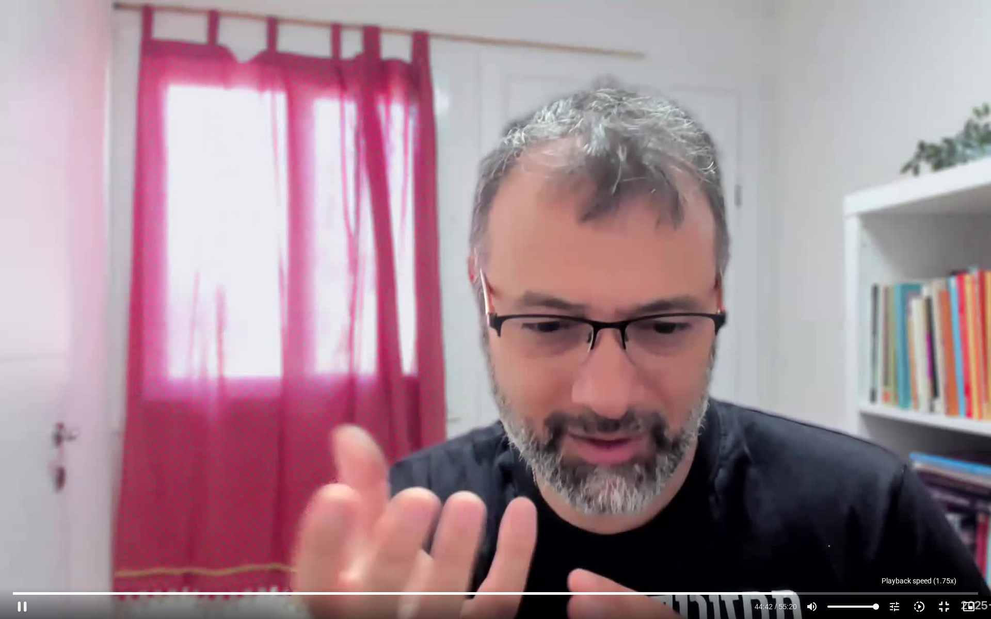
click at [916, 531] on icon "slow_motion_video" at bounding box center [919, 607] width 12 height 12
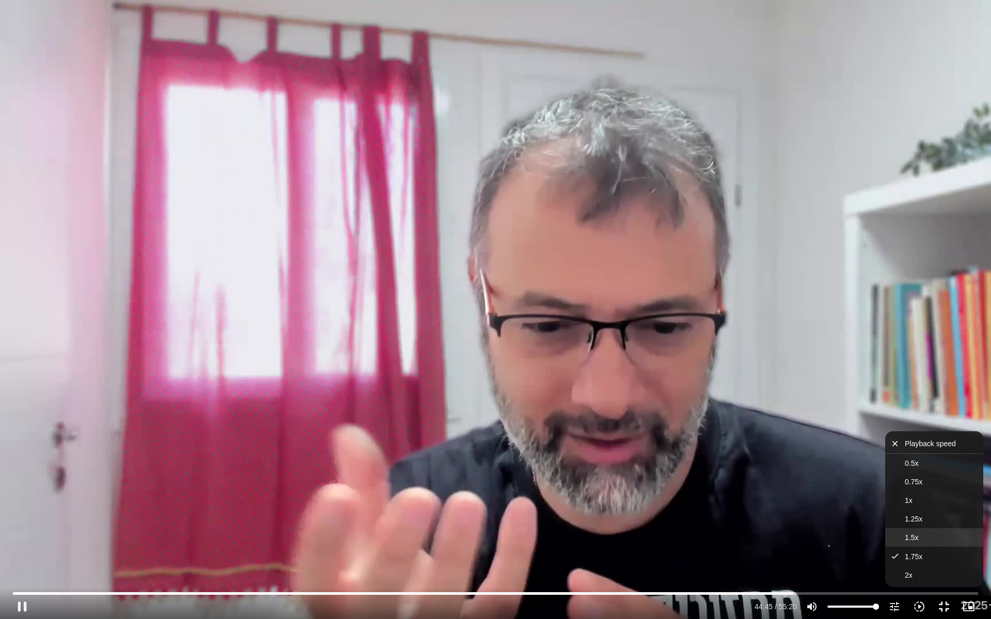
click at [926, 531] on button "1.5x" at bounding box center [934, 537] width 98 height 19
